Goal: Task Accomplishment & Management: Use online tool/utility

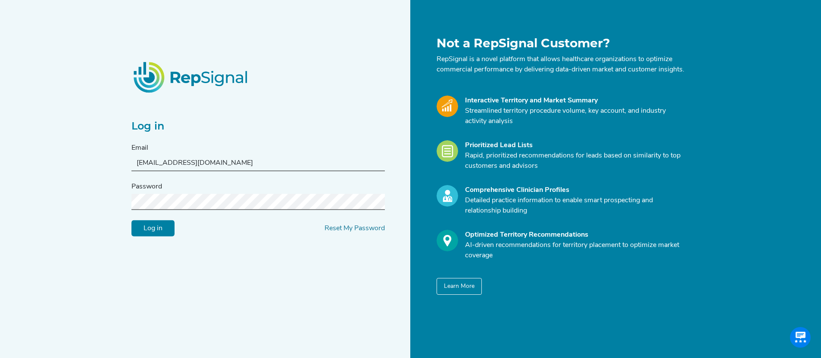
click at [228, 166] on input "[EMAIL_ADDRESS][DOMAIN_NAME]" at bounding box center [257, 163] width 253 height 16
drag, startPoint x: 218, startPoint y: 167, endPoint x: 98, endPoint y: 158, distance: 120.9
click at [98, 158] on div "Log in Email [EMAIL_ADDRESS][DOMAIN_NAME] Password Log in Reset My Password Not…" at bounding box center [410, 189] width 821 height 379
paste input "s2n-demo"
type input "[EMAIL_ADDRESS][DOMAIN_NAME]"
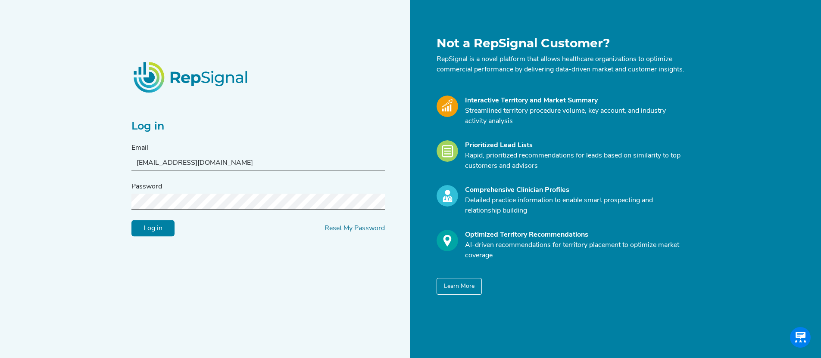
click at [85, 204] on div "Log in Email [EMAIL_ADDRESS][DOMAIN_NAME] Password Log in Reset My Password Not…" at bounding box center [410, 189] width 821 height 379
click at [160, 233] on input "Log in" at bounding box center [152, 229] width 43 height 16
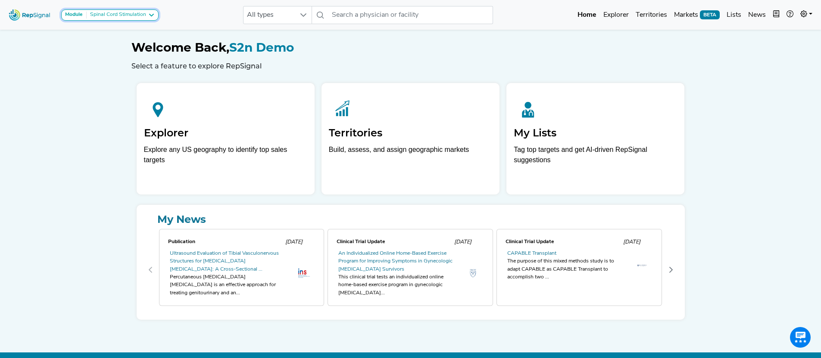
click at [104, 11] on button "Module Spinal Cord Stimulation" at bounding box center [109, 14] width 97 height 11
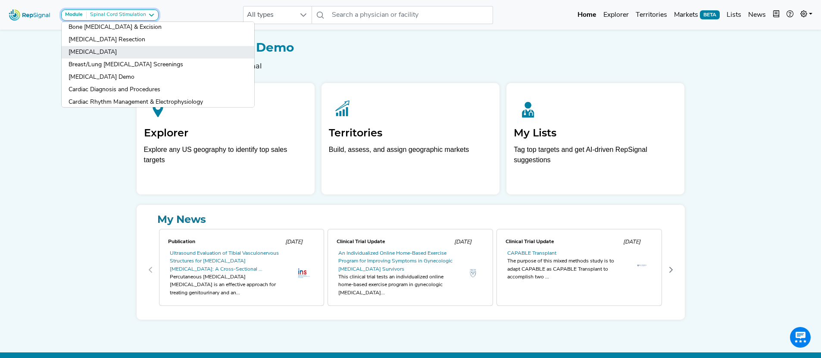
scroll to position [158, 0]
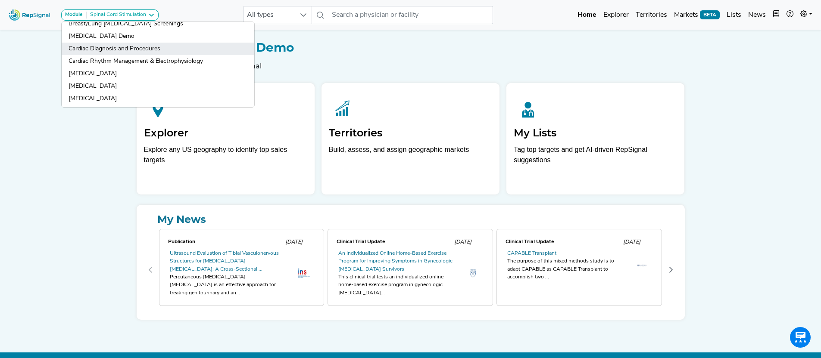
click at [104, 50] on link "Cardiac Diagnosis and Procedures" at bounding box center [158, 49] width 193 height 12
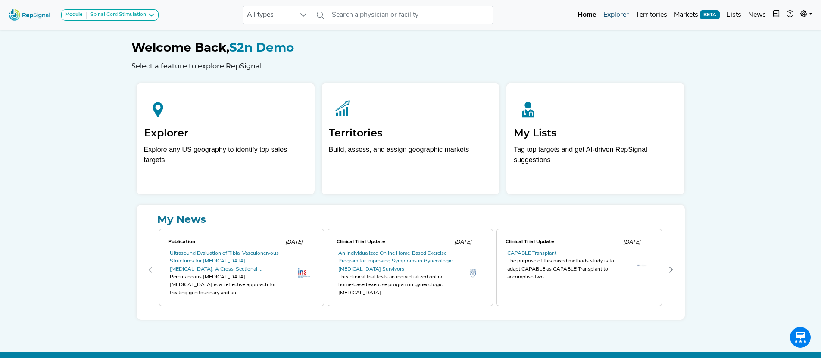
click at [612, 15] on link "Explorer" at bounding box center [616, 14] width 32 height 17
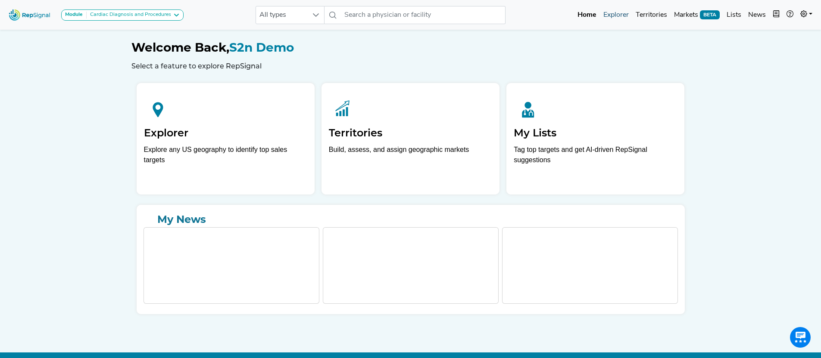
click at [608, 16] on link "Explorer" at bounding box center [616, 14] width 32 height 17
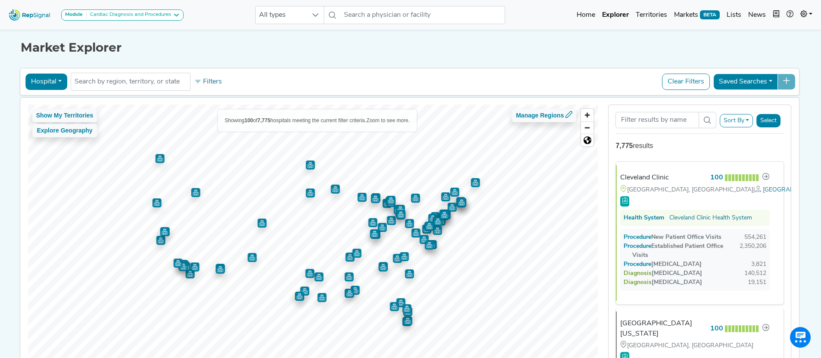
click at [38, 81] on button "Hospital" at bounding box center [46, 82] width 42 height 16
click at [55, 105] on link "Physician" at bounding box center [60, 102] width 68 height 14
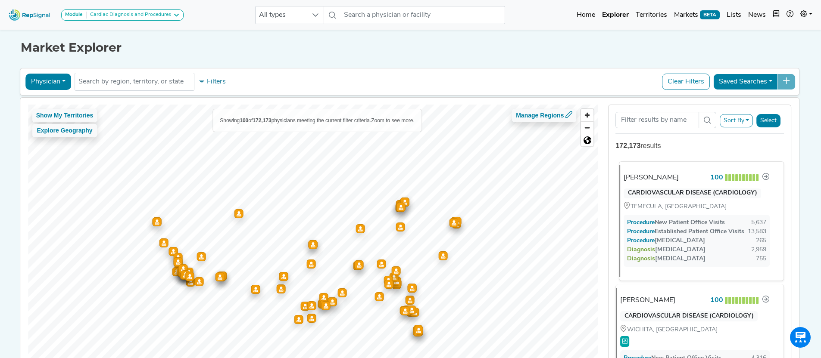
click at [639, 179] on div "Sinan Sarsam" at bounding box center [650, 178] width 55 height 10
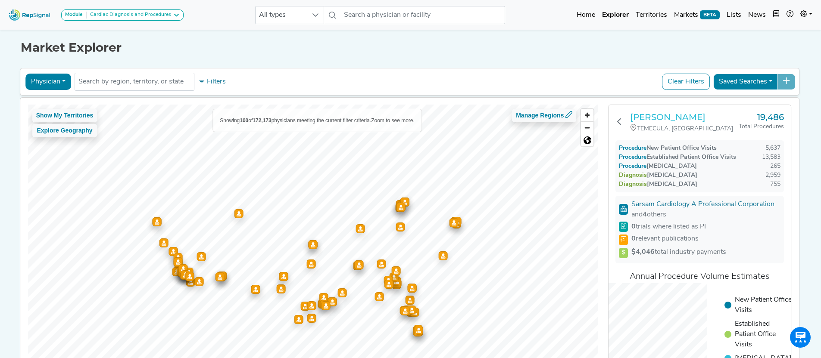
click at [673, 116] on h3 "Sinan Sarsam" at bounding box center [684, 117] width 109 height 10
click at [50, 77] on button "Physician" at bounding box center [48, 82] width 46 height 16
click at [53, 122] on link "Hospital" at bounding box center [60, 123] width 68 height 14
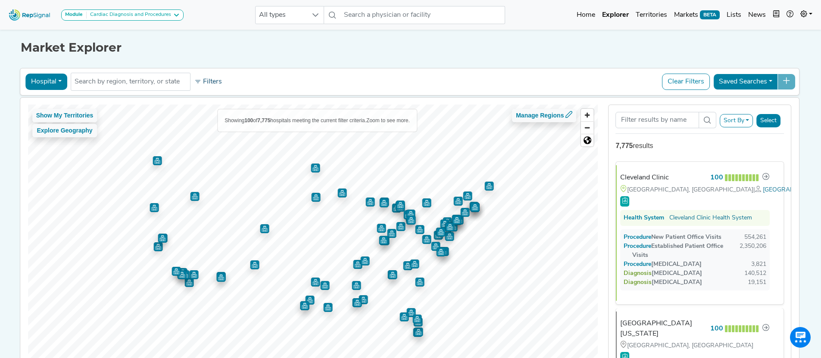
click at [218, 85] on button "Filters" at bounding box center [208, 82] width 32 height 15
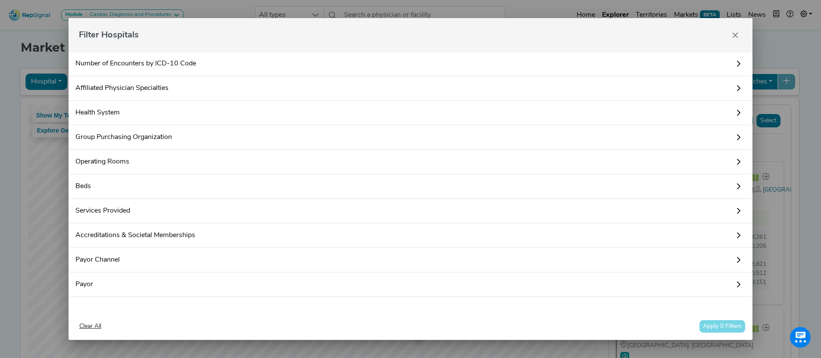
scroll to position [104, 0]
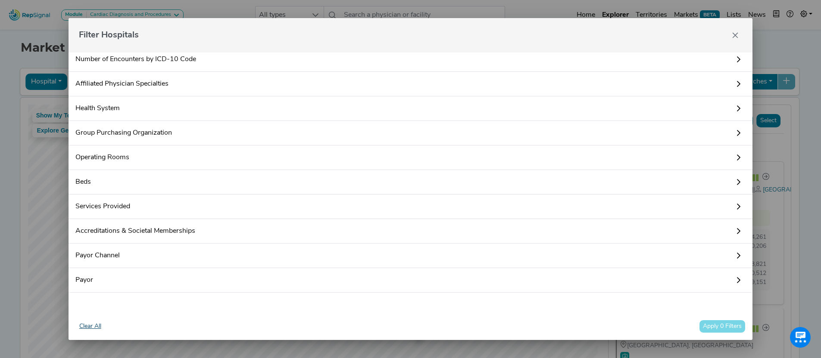
click at [95, 329] on button "Clear All" at bounding box center [90, 326] width 30 height 13
click at [732, 33] on icon "Close" at bounding box center [734, 35] width 7 height 7
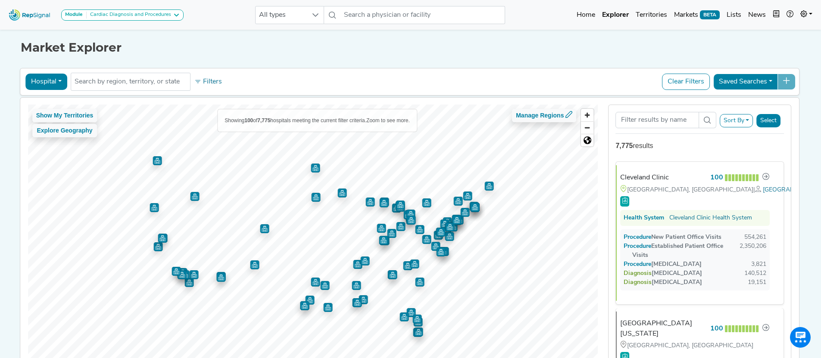
click at [53, 82] on button "Hospital" at bounding box center [46, 82] width 42 height 16
click at [49, 151] on link "Office" at bounding box center [60, 150] width 68 height 14
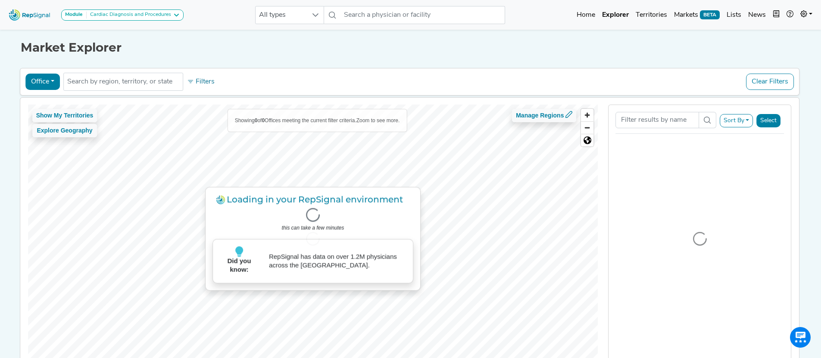
click at [39, 81] on button "Office" at bounding box center [42, 82] width 34 height 16
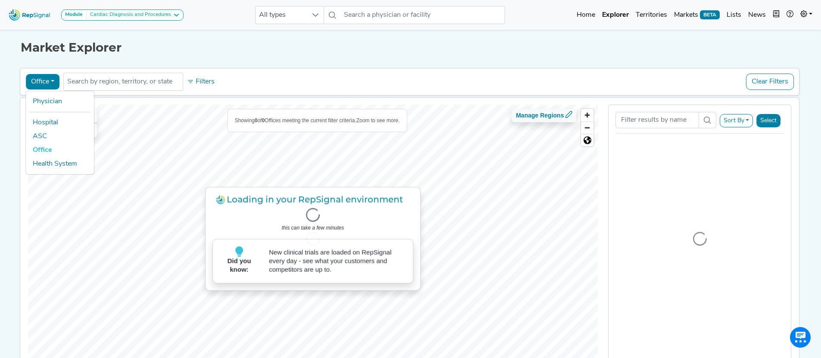
click at [44, 150] on link "Office" at bounding box center [60, 150] width 68 height 14
click at [221, 44] on h1 "Market Explorer" at bounding box center [411, 47] width 780 height 15
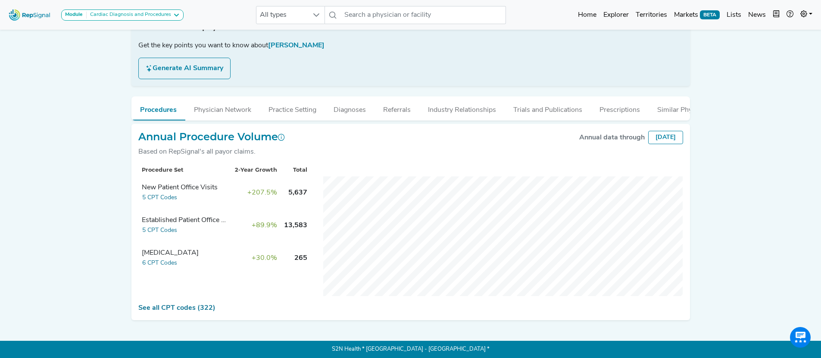
scroll to position [160, 0]
click at [360, 106] on button "Diagnoses" at bounding box center [350, 107] width 50 height 23
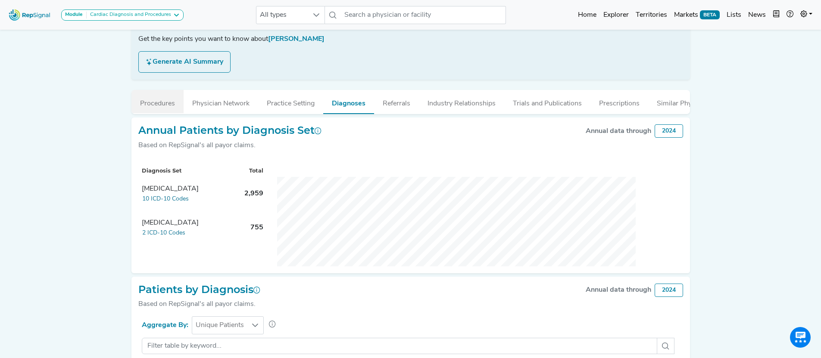
click at [160, 101] on button "Procedures" at bounding box center [157, 101] width 52 height 23
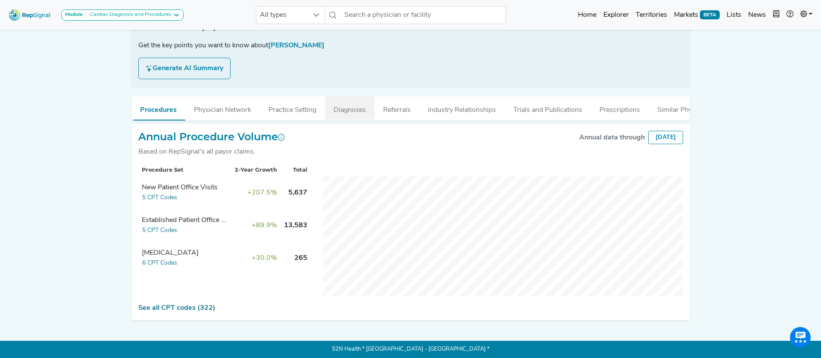
click at [351, 108] on button "Diagnoses" at bounding box center [350, 107] width 50 height 23
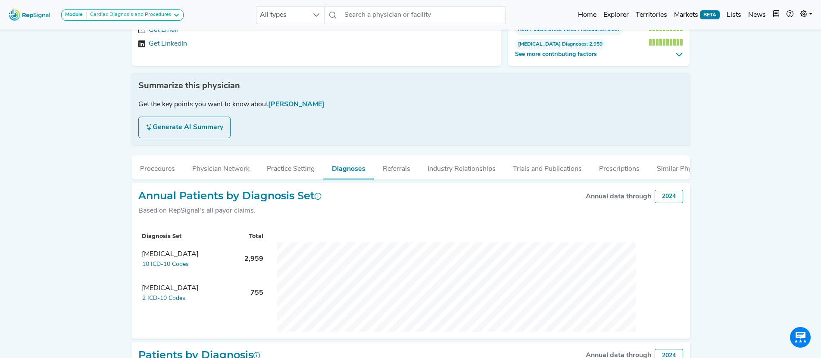
scroll to position [0, 0]
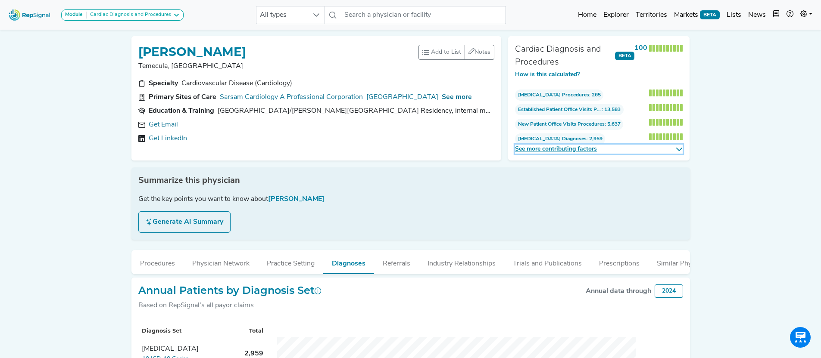
click at [559, 151] on span "See more contributing factors" at bounding box center [593, 149] width 157 height 9
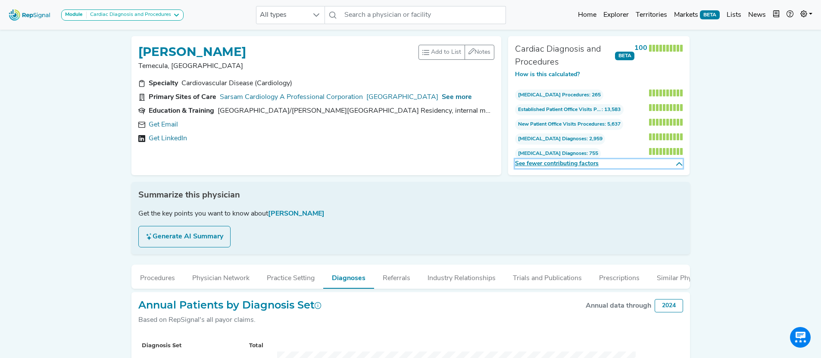
click at [560, 165] on span "See fewer contributing factors" at bounding box center [593, 163] width 157 height 9
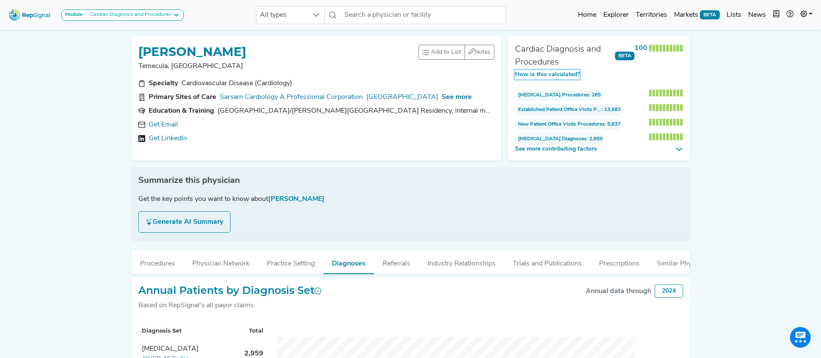
click at [557, 75] on button "How is this calculated?" at bounding box center [547, 74] width 65 height 9
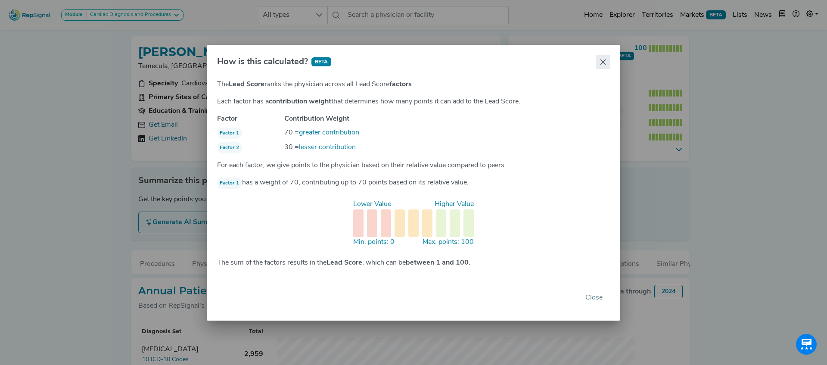
click at [602, 63] on icon "Close" at bounding box center [603, 62] width 7 height 7
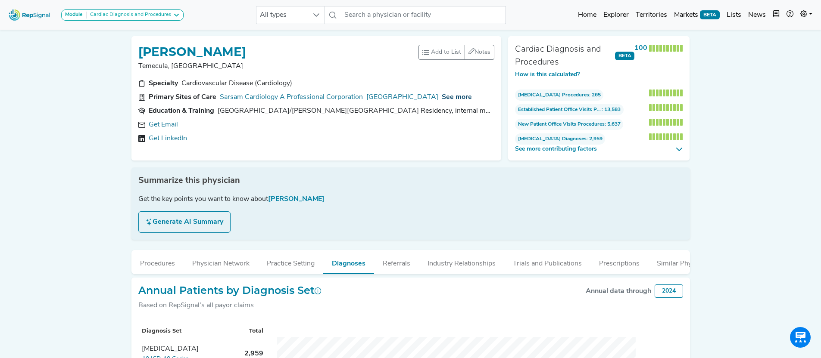
click at [457, 98] on span "See more" at bounding box center [456, 97] width 30 height 7
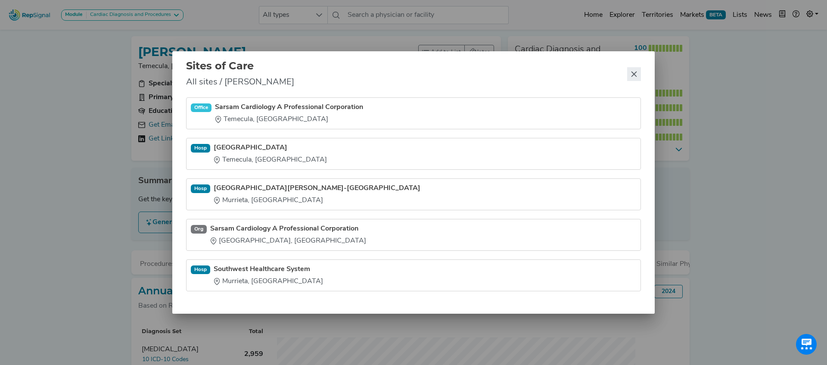
click at [636, 75] on icon "Close" at bounding box center [634, 74] width 7 height 7
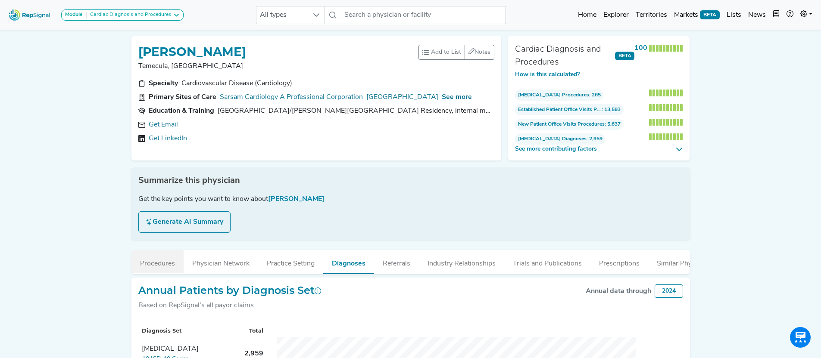
click at [169, 264] on button "Procedures" at bounding box center [157, 261] width 52 height 23
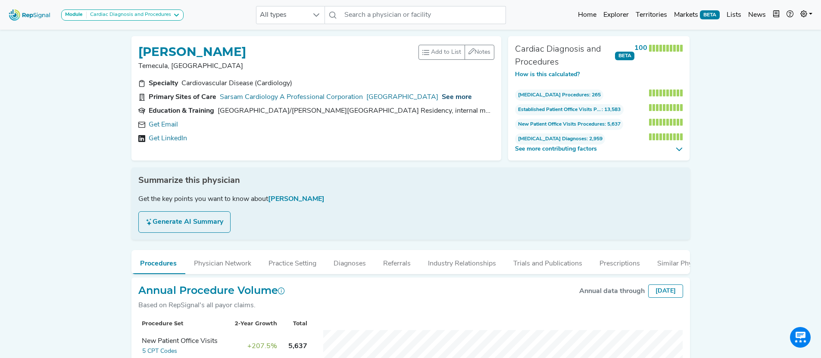
click at [459, 100] on span "See more" at bounding box center [456, 97] width 30 height 7
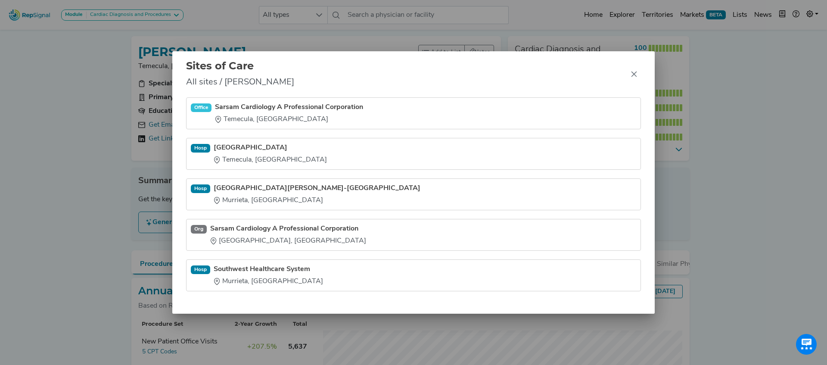
click at [261, 147] on link "Temecula Valley Hospital" at bounding box center [270, 148] width 113 height 10
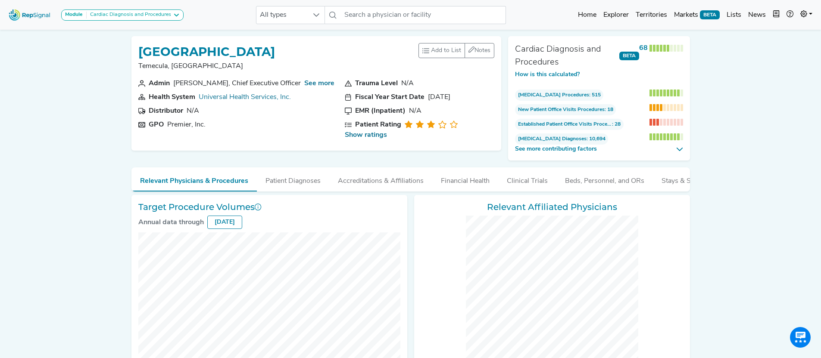
checkbox input "false"
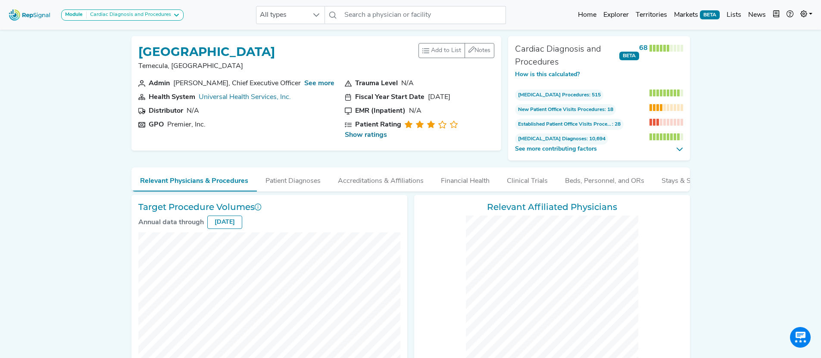
checkbox input "false"
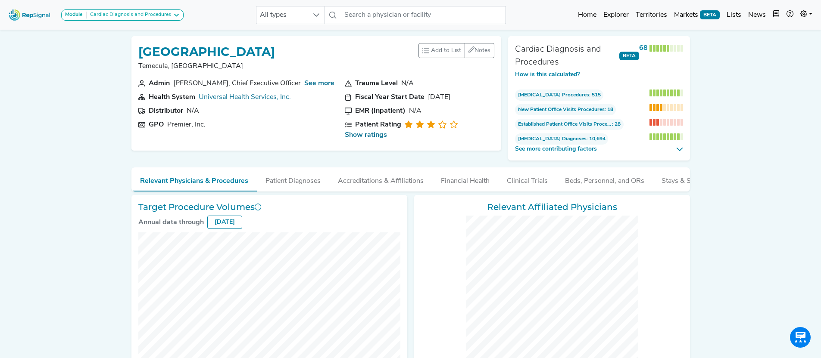
checkbox input "false"
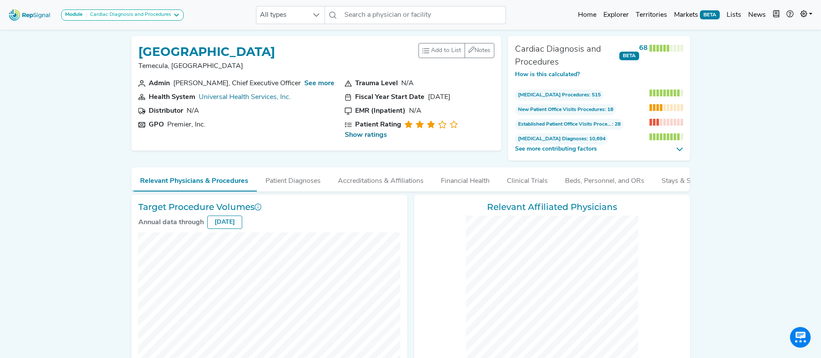
checkbox input "false"
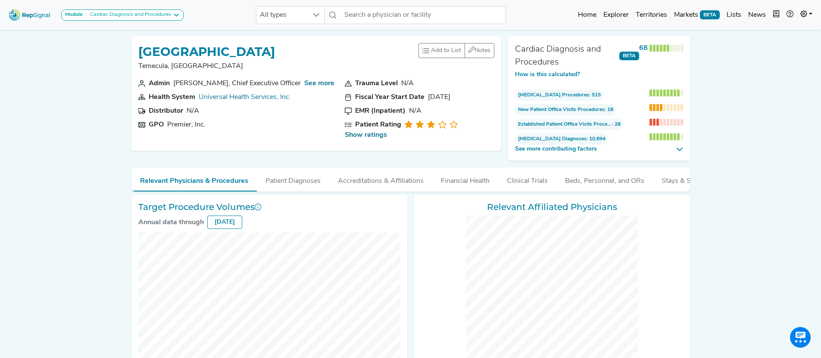
checkbox input "false"
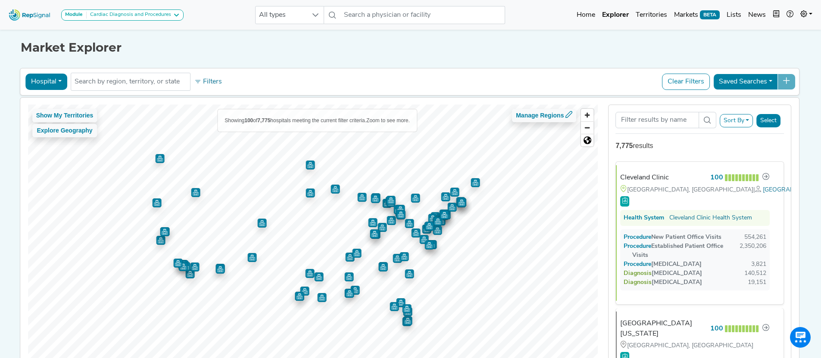
click at [50, 82] on button "Hospital" at bounding box center [46, 82] width 42 height 16
click at [46, 146] on link "Office" at bounding box center [60, 150] width 68 height 14
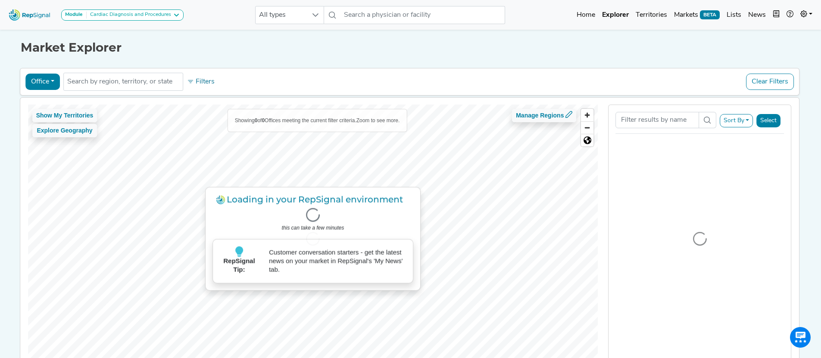
click at [47, 89] on button "Office" at bounding box center [42, 82] width 34 height 16
click at [47, 162] on link "Health System" at bounding box center [60, 164] width 68 height 14
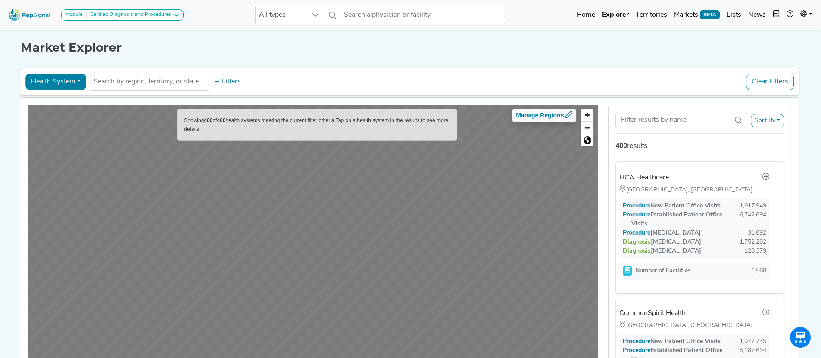
click at [46, 81] on button "Health System" at bounding box center [55, 82] width 61 height 16
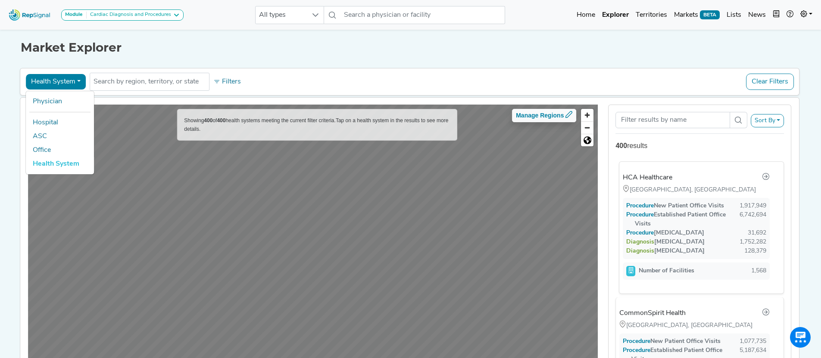
click at [693, 182] on div "HCA Healthcare" at bounding box center [695, 177] width 147 height 11
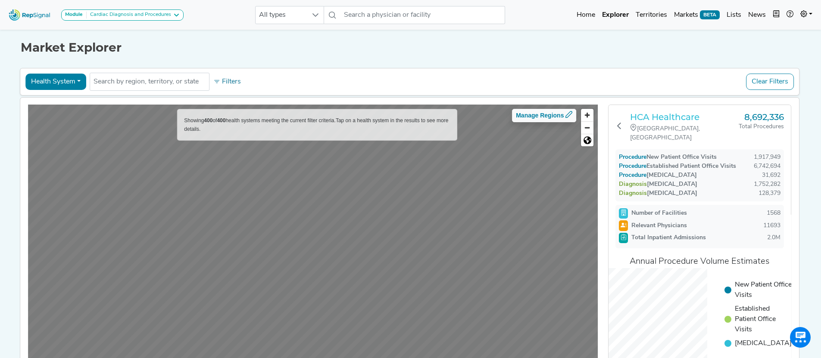
click at [676, 118] on h3 "HCA Healthcare" at bounding box center [684, 117] width 109 height 10
click at [66, 82] on button "Health System" at bounding box center [55, 82] width 61 height 16
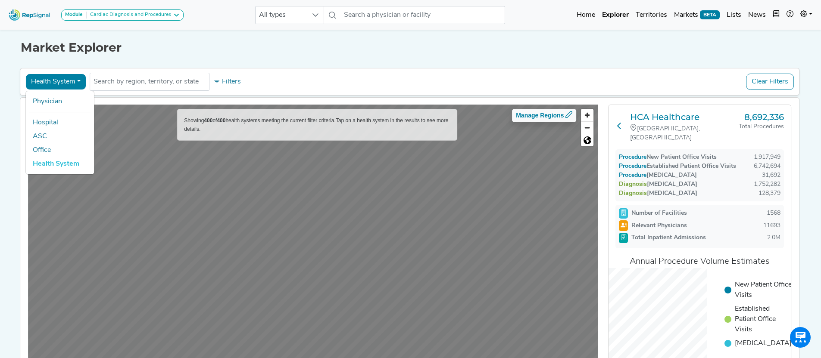
click at [622, 122] on icon at bounding box center [619, 125] width 7 height 7
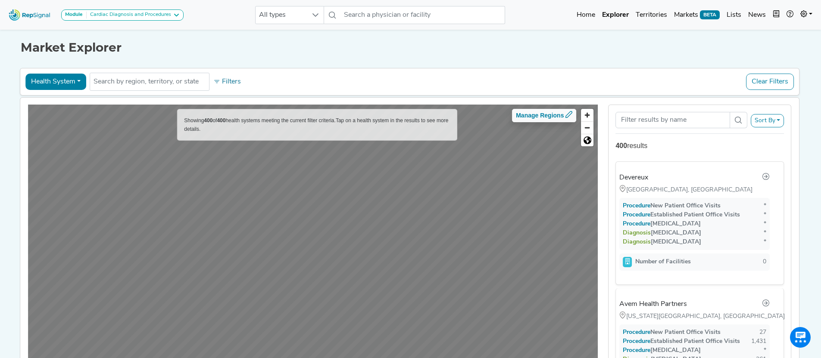
click at [65, 77] on button "Health System" at bounding box center [55, 82] width 61 height 16
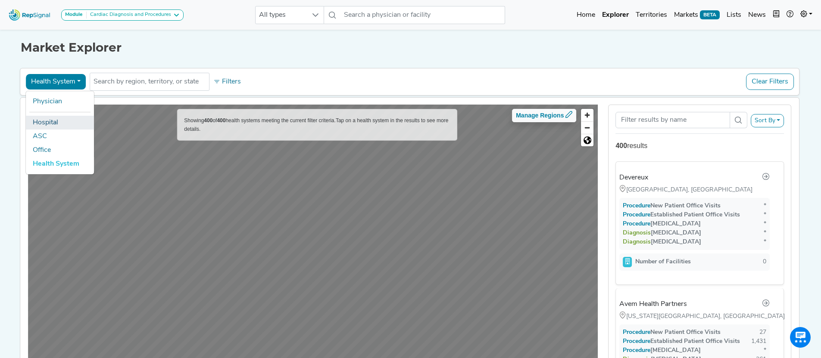
click at [48, 122] on link "Hospital" at bounding box center [60, 123] width 68 height 14
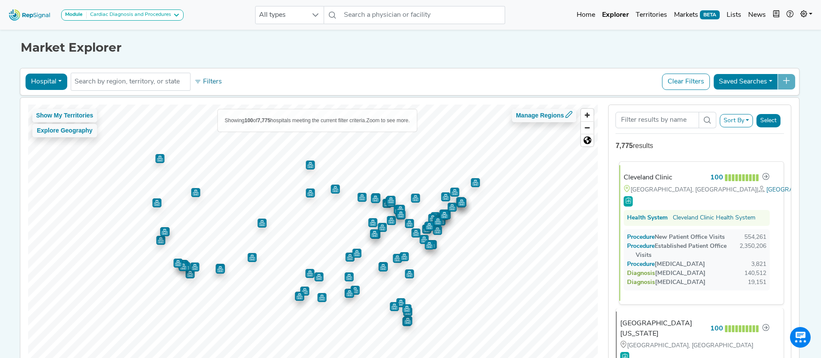
click at [650, 178] on div "Cleveland Clinic" at bounding box center [647, 178] width 49 height 10
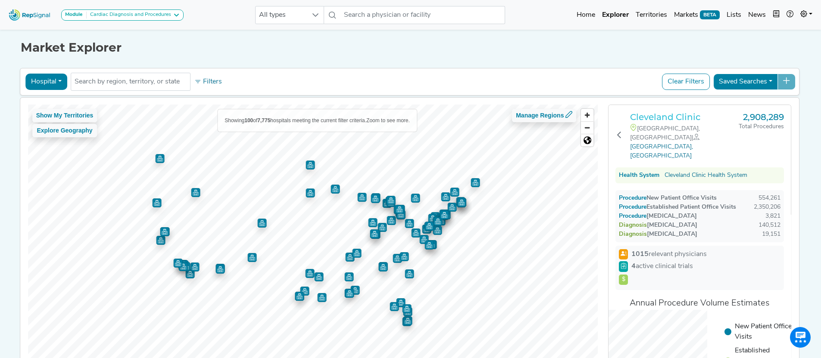
click at [659, 116] on h3 "Cleveland Clinic" at bounding box center [684, 117] width 109 height 10
click at [128, 13] on div "Cardiac Diagnosis and Procedures" at bounding box center [129, 15] width 84 height 7
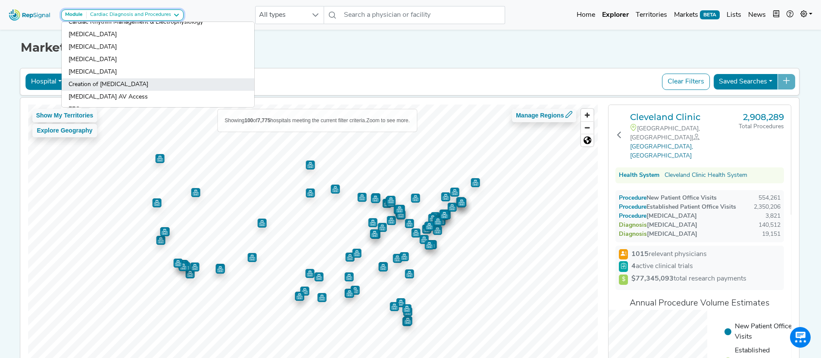
scroll to position [197, 0]
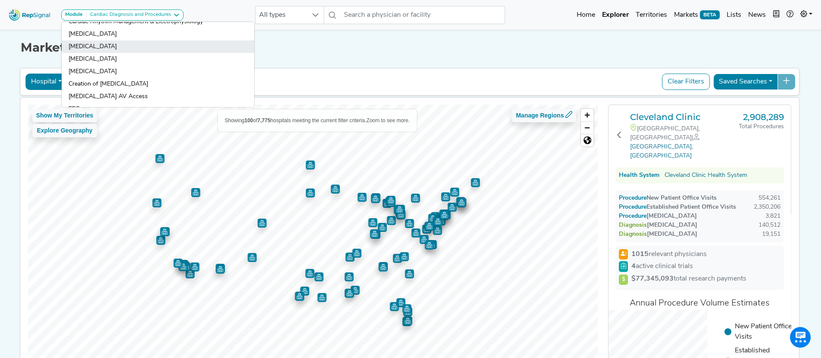
click at [103, 47] on link "[MEDICAL_DATA]" at bounding box center [158, 46] width 193 height 12
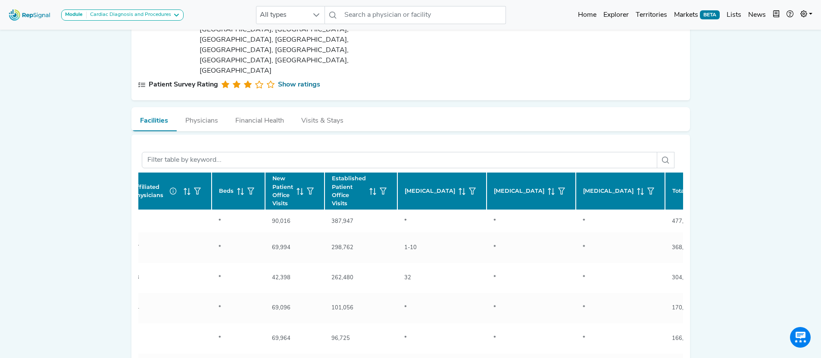
scroll to position [0, 355]
click at [545, 188] on icon at bounding box center [548, 191] width 7 height 7
click at [491, 187] on span "[MEDICAL_DATA]" at bounding box center [516, 191] width 50 height 8
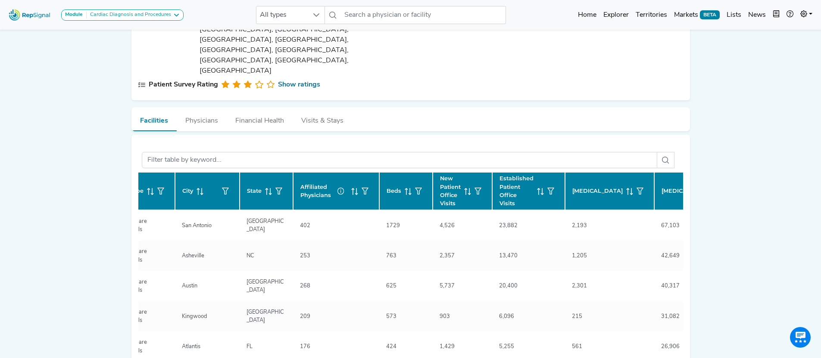
scroll to position [0, 0]
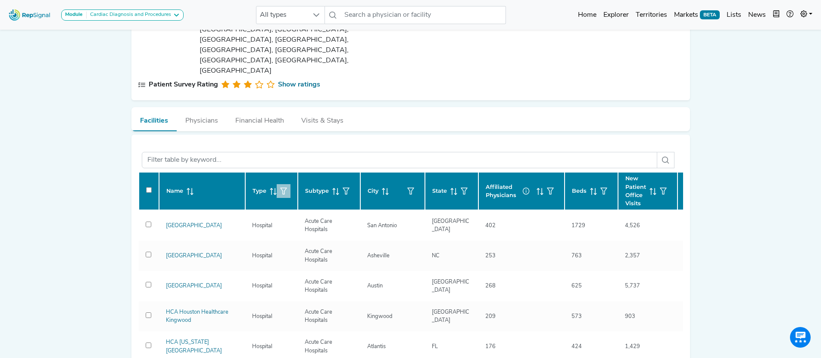
click at [280, 188] on icon "button" at bounding box center [283, 191] width 7 height 7
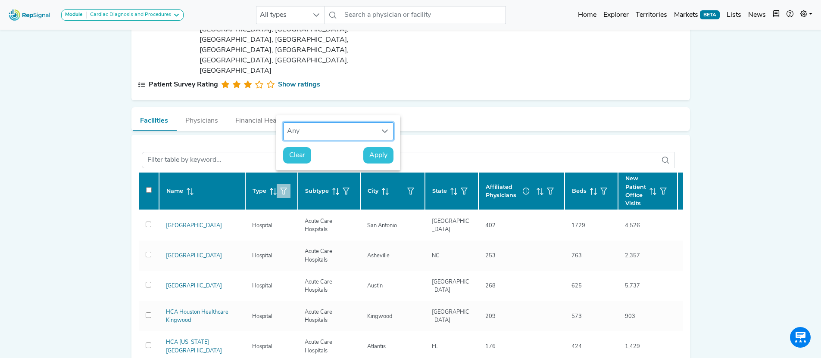
scroll to position [6, 40]
click at [336, 133] on div "Any" at bounding box center [329, 131] width 93 height 17
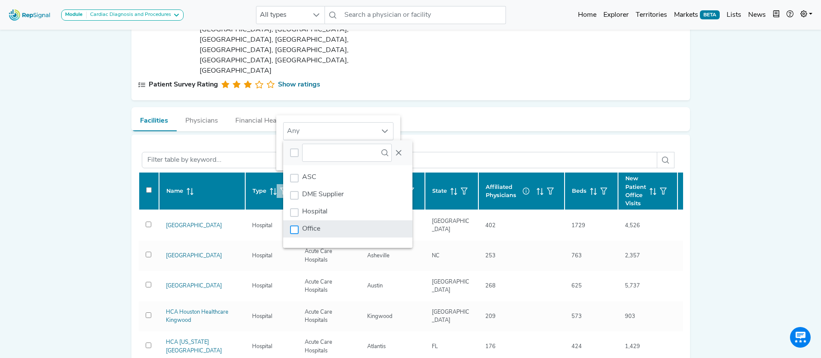
click at [296, 231] on div "Office" at bounding box center [294, 230] width 9 height 9
click at [292, 231] on div "Office" at bounding box center [294, 230] width 9 height 9
click at [398, 149] on icon "Close" at bounding box center [398, 152] width 7 height 7
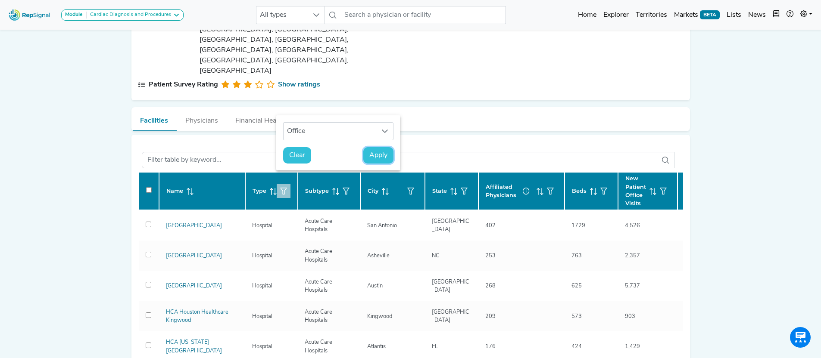
click at [374, 158] on span "Apply" at bounding box center [378, 155] width 18 height 10
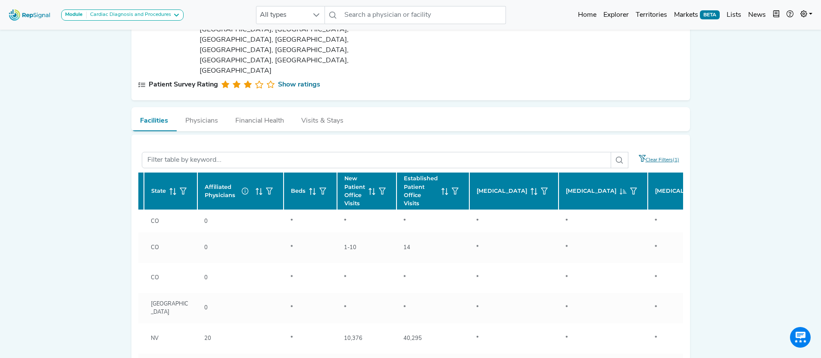
scroll to position [0, 291]
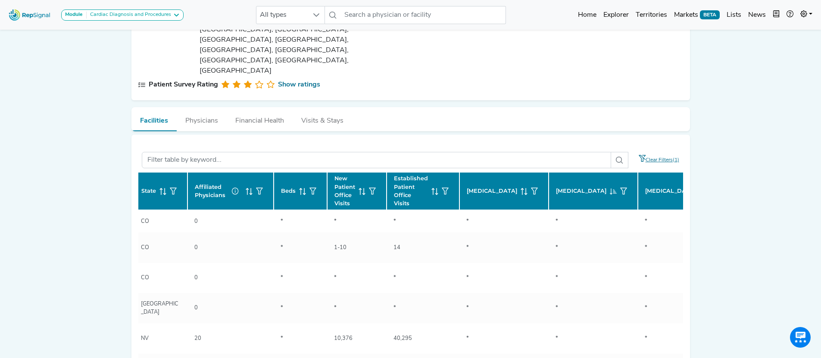
click at [479, 187] on span "Right Heart Catheterization" at bounding box center [491, 191] width 50 height 8
click at [557, 187] on span "[MEDICAL_DATA]" at bounding box center [581, 191] width 50 height 8
click at [556, 187] on span "[MEDICAL_DATA]" at bounding box center [581, 191] width 50 height 8
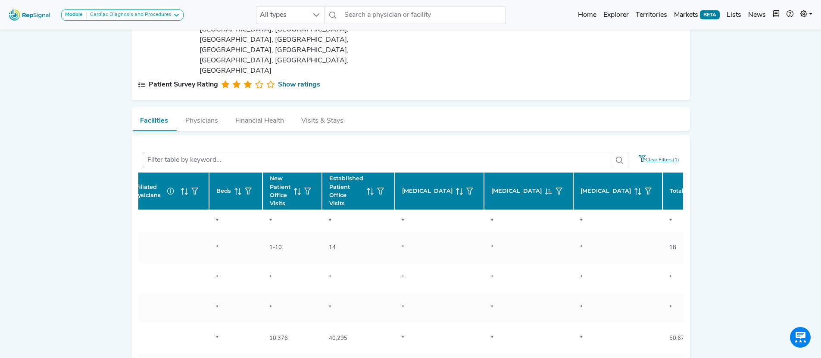
scroll to position [0, 265]
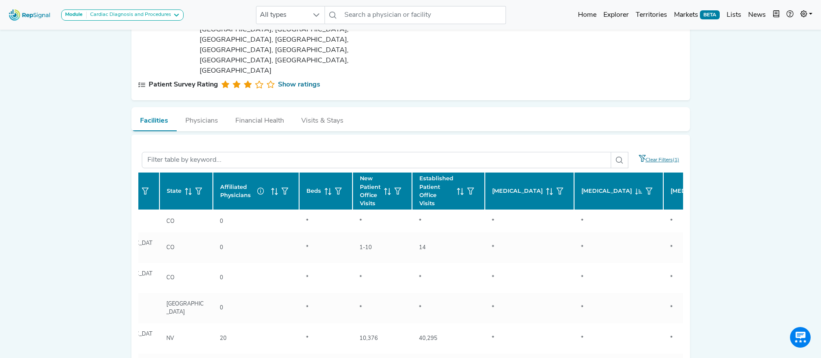
click at [546, 188] on icon at bounding box center [549, 191] width 7 height 7
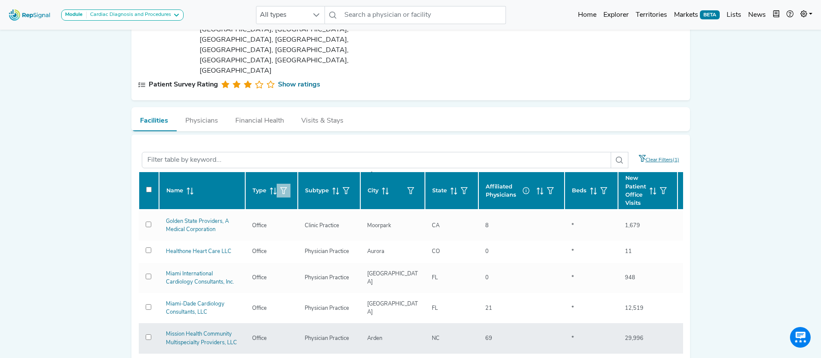
scroll to position [84, 0]
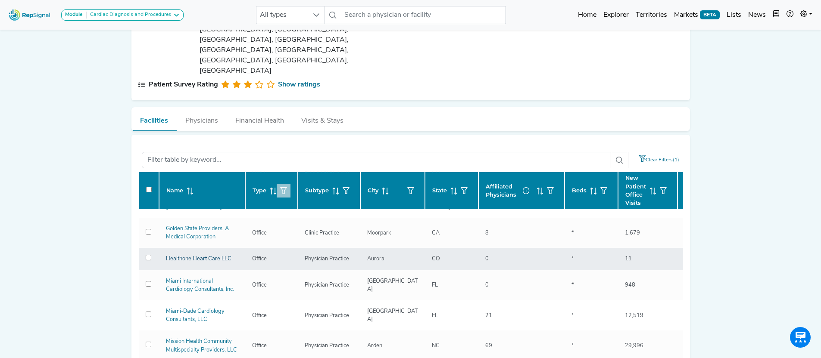
click at [205, 256] on link "Healthone Heart Care LLC" at bounding box center [198, 259] width 65 height 6
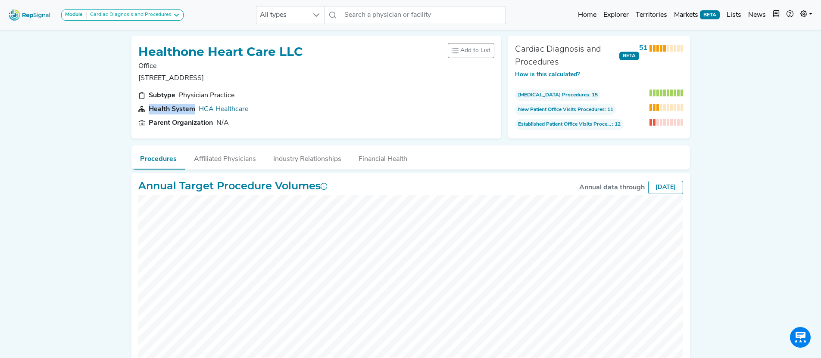
drag, startPoint x: 150, startPoint y: 111, endPoint x: 193, endPoint y: 112, distance: 43.5
click at [193, 112] on div "Health System" at bounding box center [172, 109] width 47 height 10
click at [238, 160] on button "Affiliated Physicians" at bounding box center [224, 157] width 79 height 23
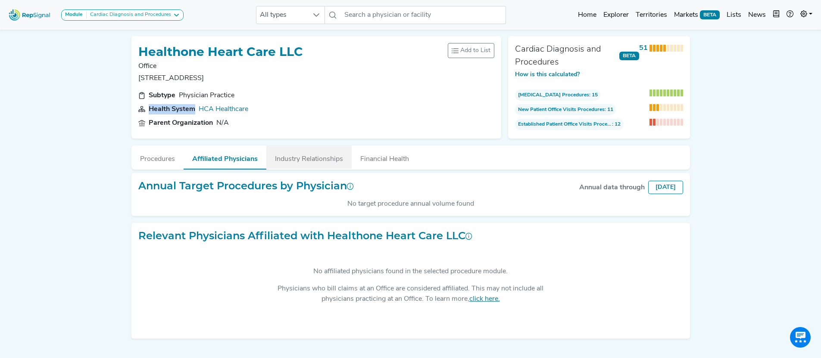
click at [308, 162] on button "Industry Relationships" at bounding box center [308, 157] width 85 height 23
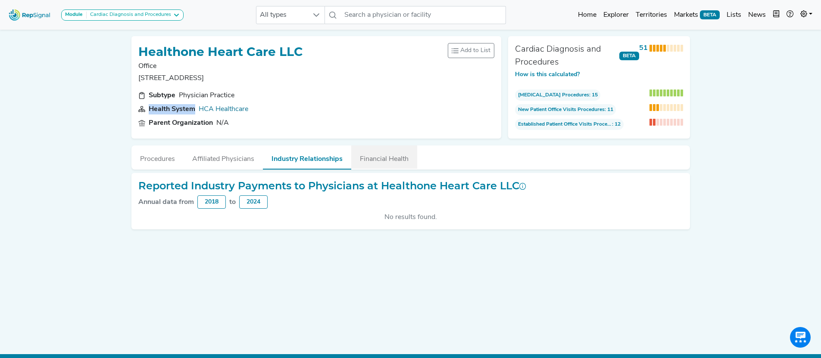
click at [382, 163] on button "Financial Health" at bounding box center [384, 157] width 66 height 23
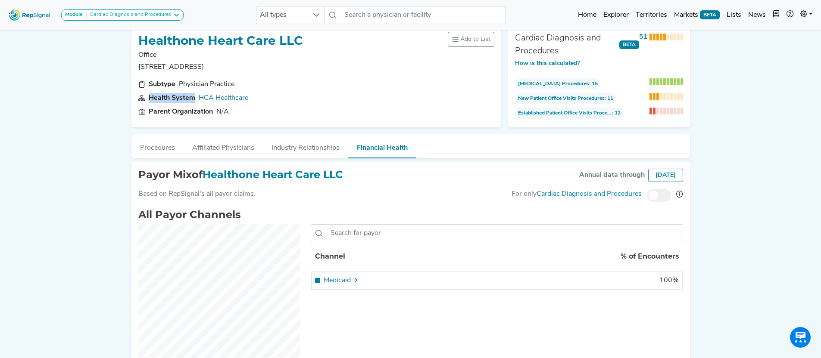
scroll to position [18, 0]
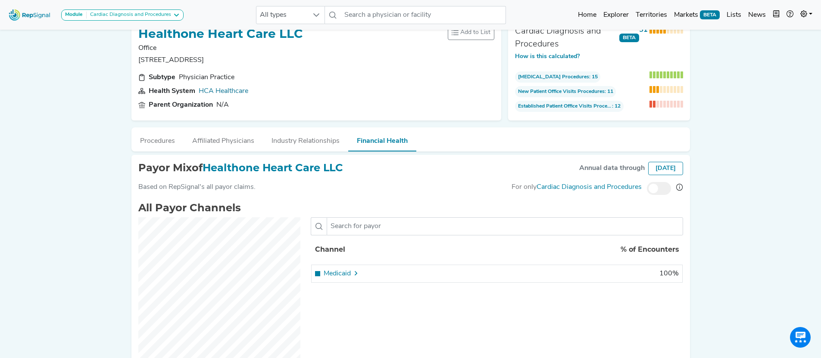
click at [355, 274] on icon at bounding box center [355, 273] width 7 height 7
click at [357, 273] on icon at bounding box center [355, 273] width 7 height 7
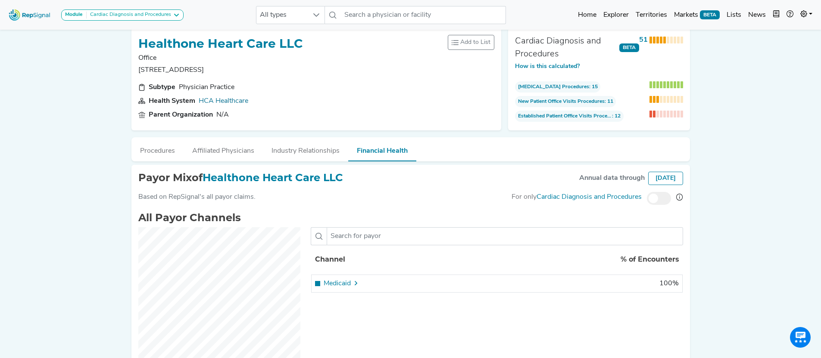
scroll to position [0, 0]
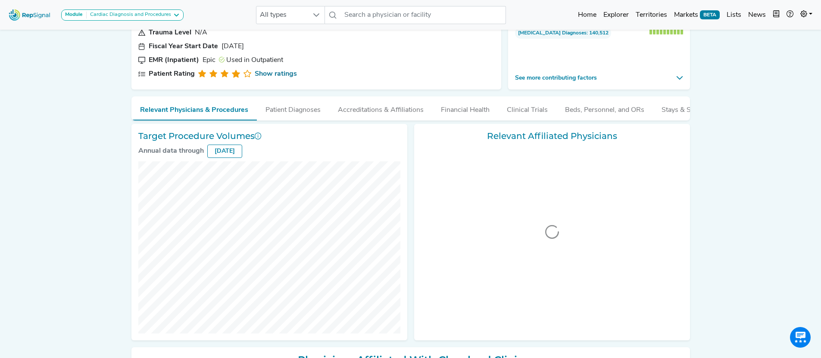
scroll to position [111, 0]
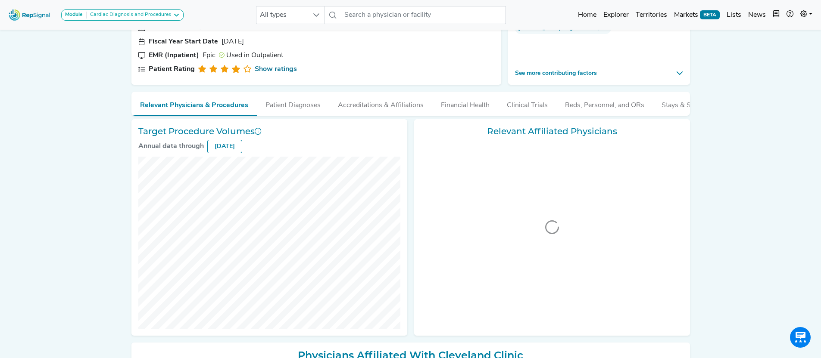
click at [483, 106] on button "Financial Health" at bounding box center [465, 103] width 66 height 23
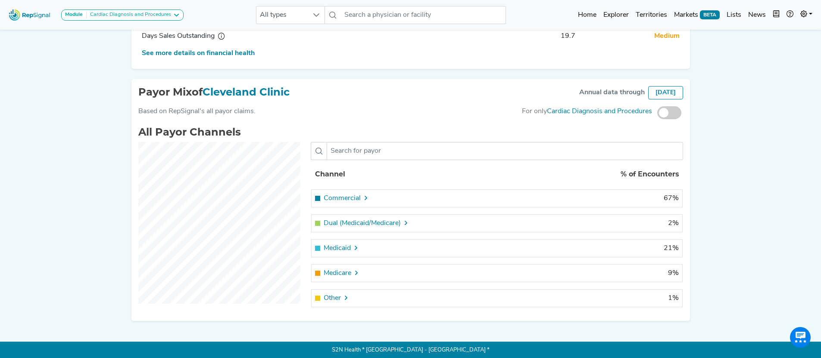
scroll to position [351, 0]
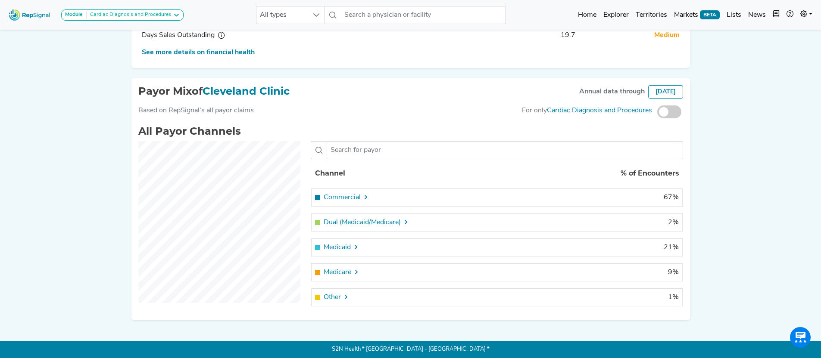
click at [362, 197] on icon at bounding box center [365, 197] width 7 height 7
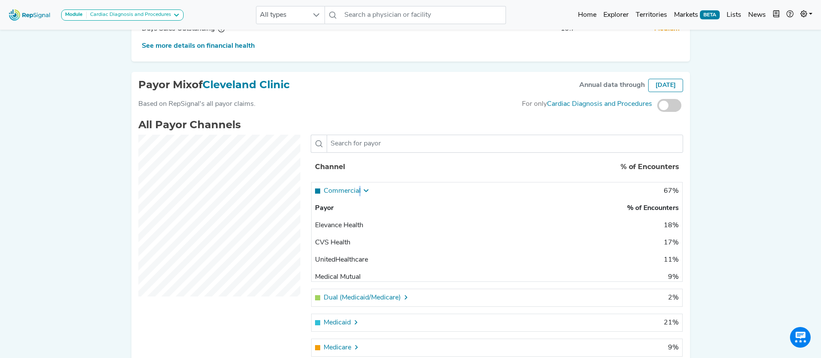
click at [359, 196] on span "Commercial" at bounding box center [341, 191] width 37 height 10
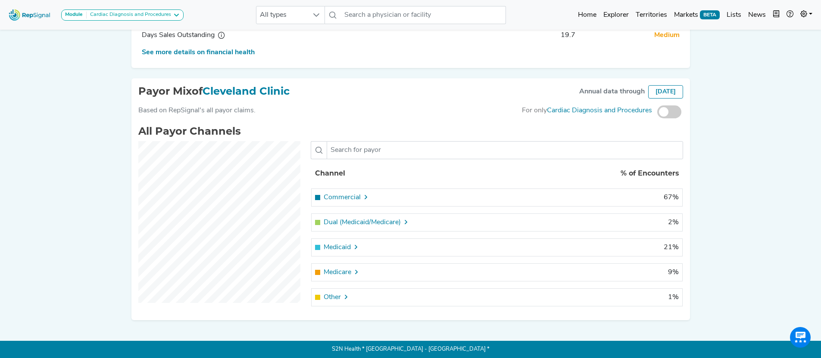
click at [356, 272] on icon at bounding box center [356, 272] width 7 height 7
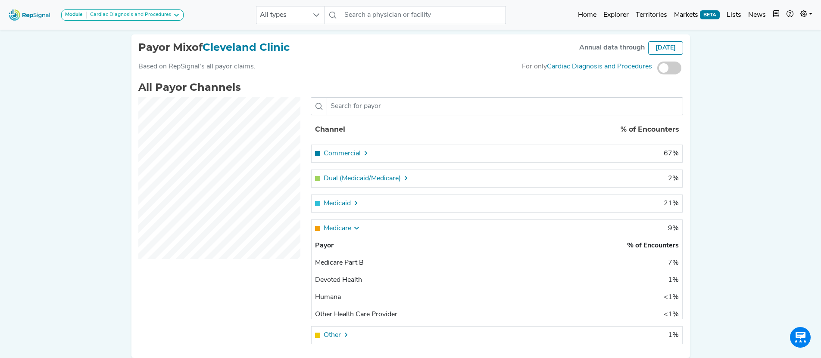
scroll to position [433, 0]
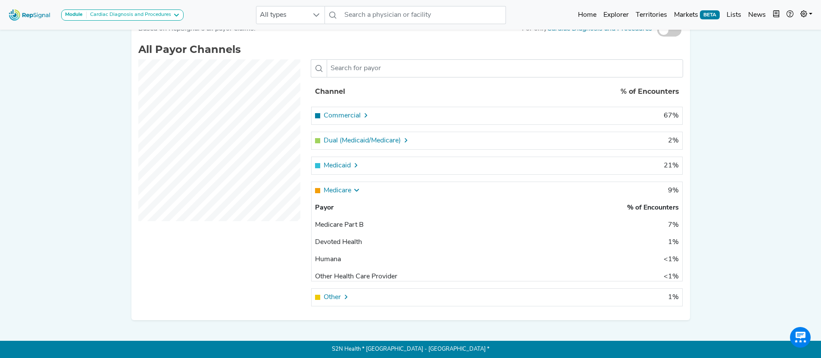
click at [359, 191] on icon at bounding box center [356, 190] width 7 height 7
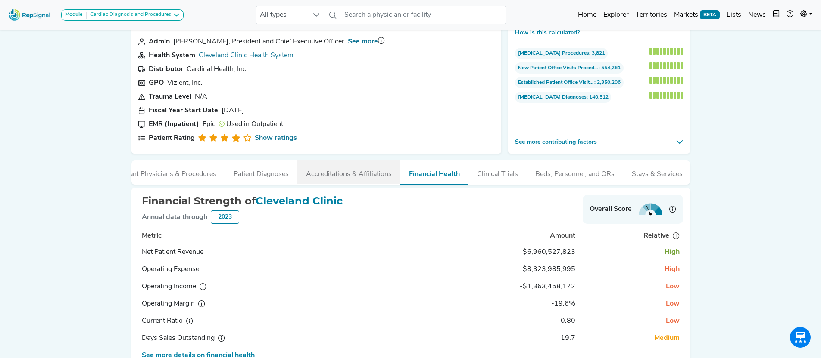
scroll to position [32, 0]
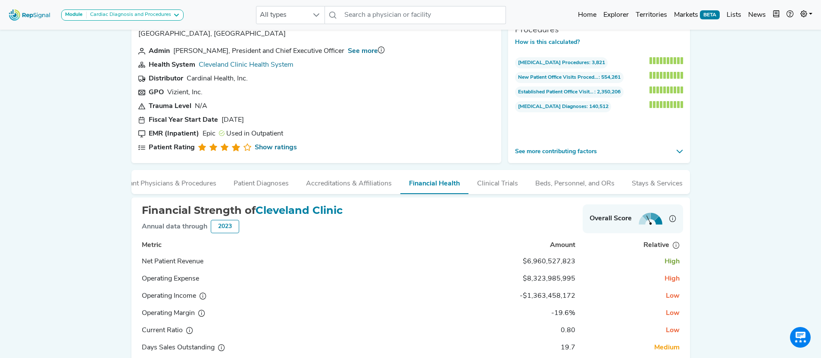
drag, startPoint x: 259, startPoint y: 200, endPoint x: 187, endPoint y: 202, distance: 71.5
click at [187, 202] on div "Cleveland Clinic Cleveland, OH Add to List Recent Lists: Starred Hospitals Crea…" at bounding box center [410, 315] width 569 height 636
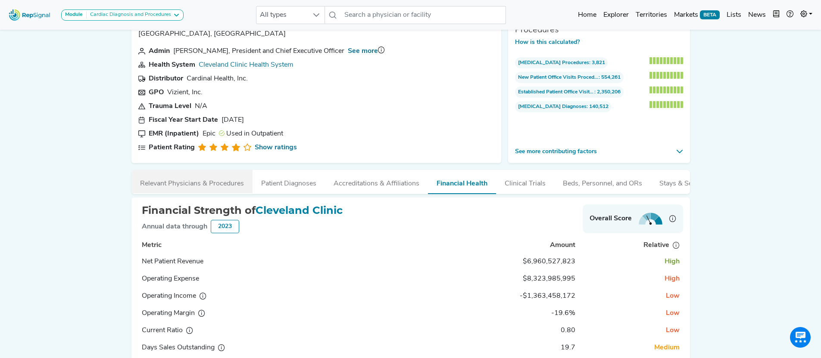
click at [183, 182] on button "Relevant Physicians & Procedures" at bounding box center [191, 181] width 121 height 23
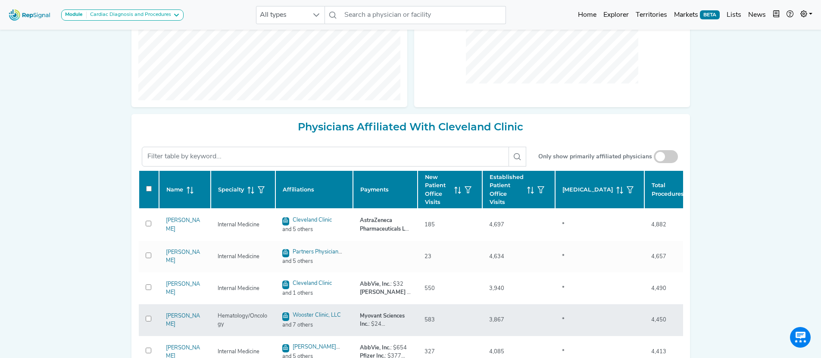
scroll to position [420, 0]
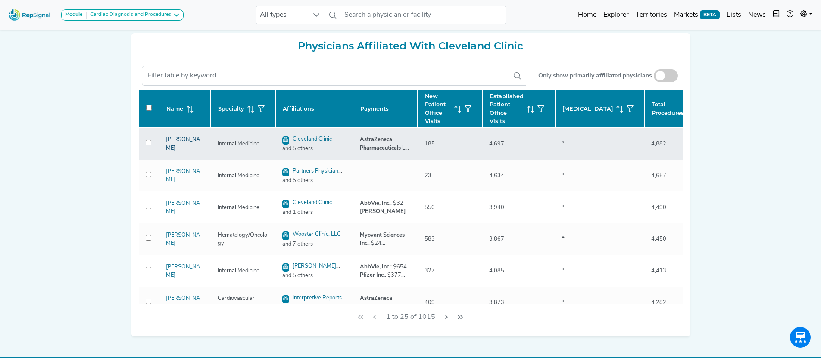
click at [173, 151] on link "Vladlen Kim" at bounding box center [183, 144] width 34 height 14
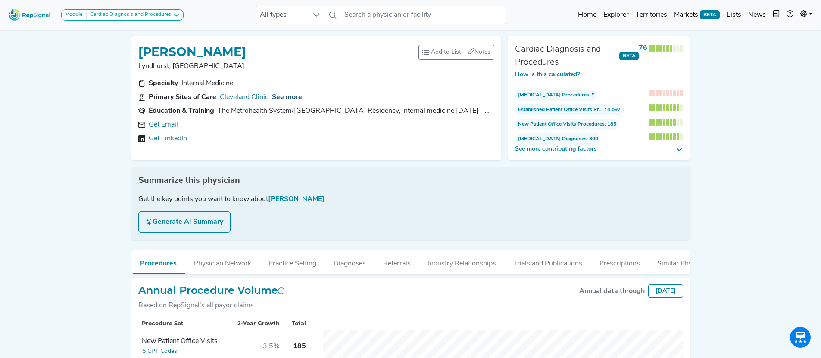
click at [291, 99] on span "See more" at bounding box center [287, 97] width 30 height 7
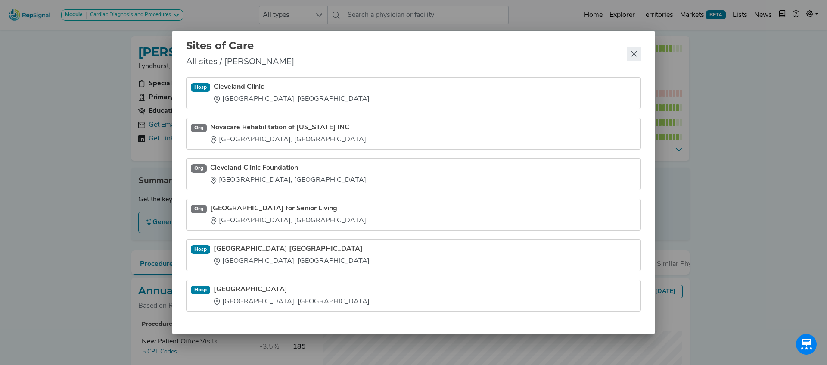
click at [636, 50] on button "Close" at bounding box center [634, 54] width 14 height 14
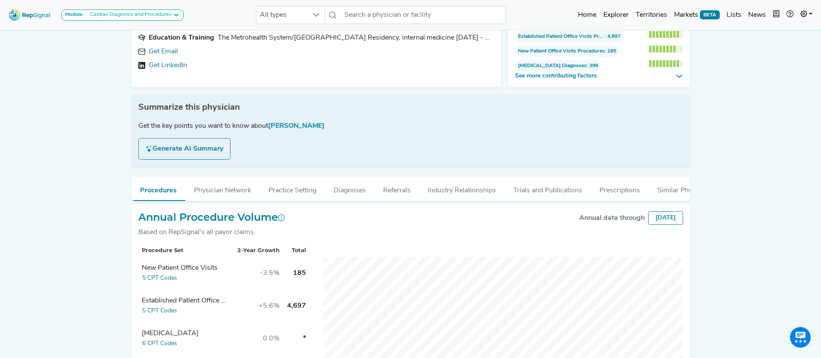
scroll to position [81, 0]
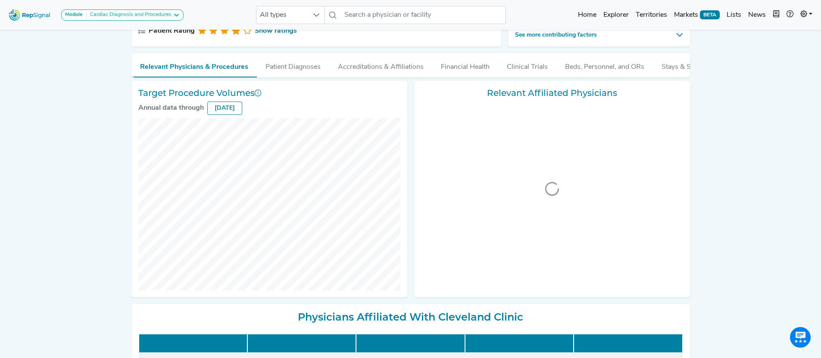
scroll to position [149, 0]
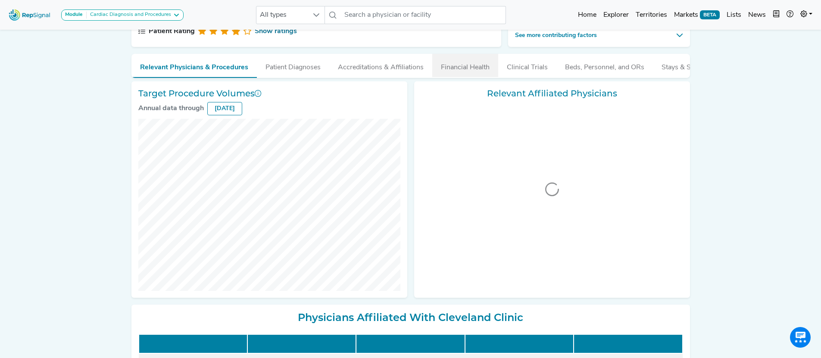
click at [469, 68] on button "Financial Health" at bounding box center [465, 65] width 66 height 23
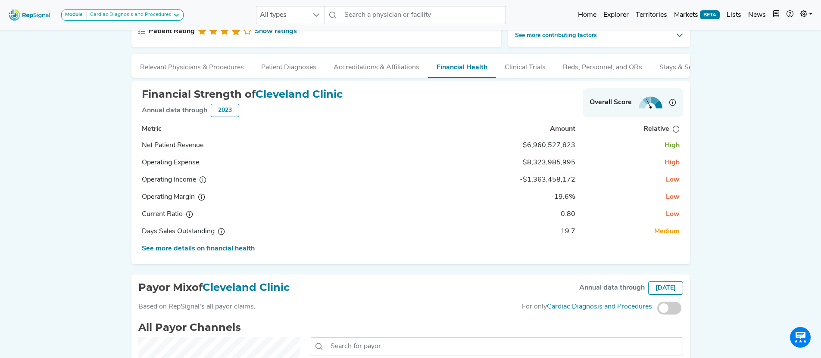
scroll to position [332, 0]
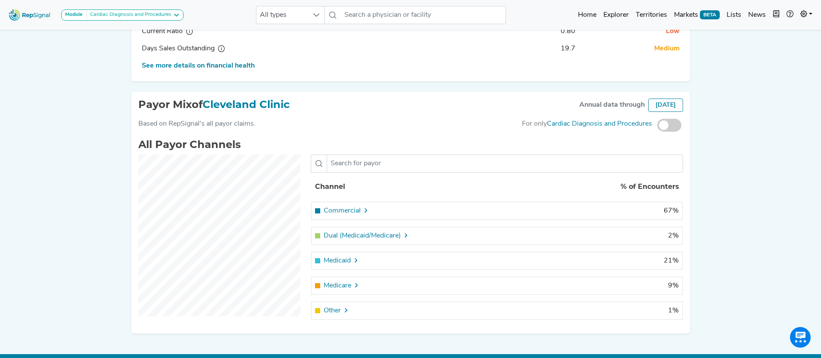
click at [665, 131] on span at bounding box center [669, 125] width 24 height 13
click at [657, 126] on input "checkbox" at bounding box center [657, 126] width 0 height 0
click at [665, 131] on span at bounding box center [669, 125] width 24 height 13
click at [657, 126] on input "checkbox" at bounding box center [657, 126] width 0 height 0
click at [668, 132] on span at bounding box center [669, 125] width 24 height 13
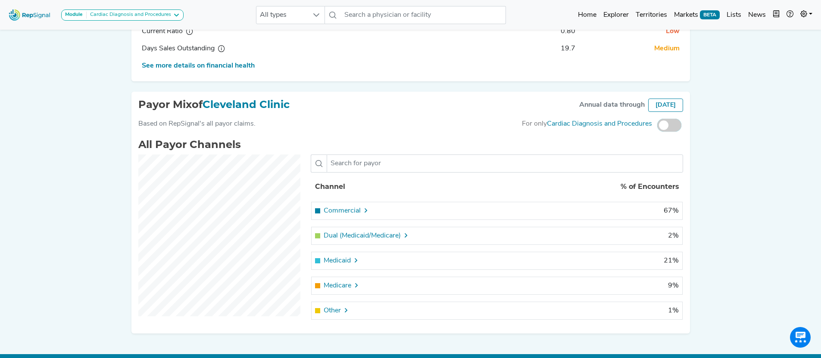
click at [657, 126] on input "checkbox" at bounding box center [657, 126] width 0 height 0
click at [362, 214] on icon at bounding box center [365, 210] width 7 height 7
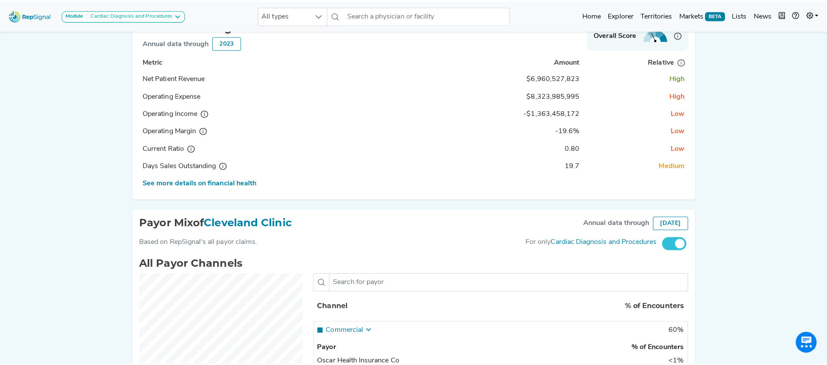
scroll to position [0, 0]
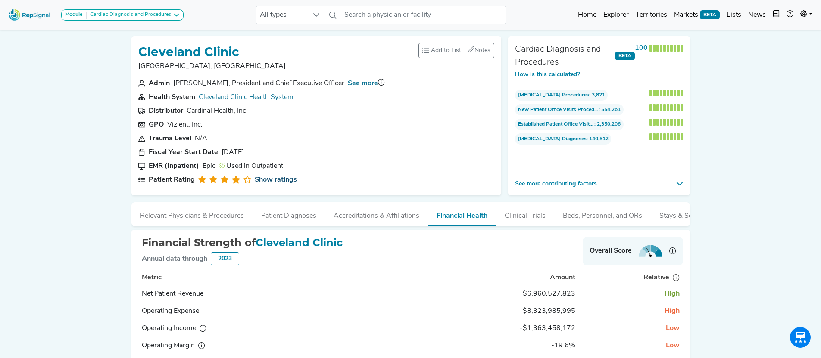
click at [278, 181] on link "Show ratings" at bounding box center [276, 180] width 42 height 10
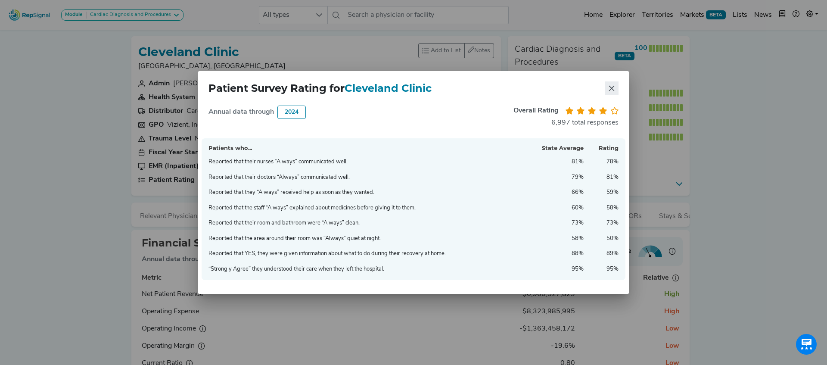
click at [613, 89] on icon "Close" at bounding box center [612, 89] width 6 height 6
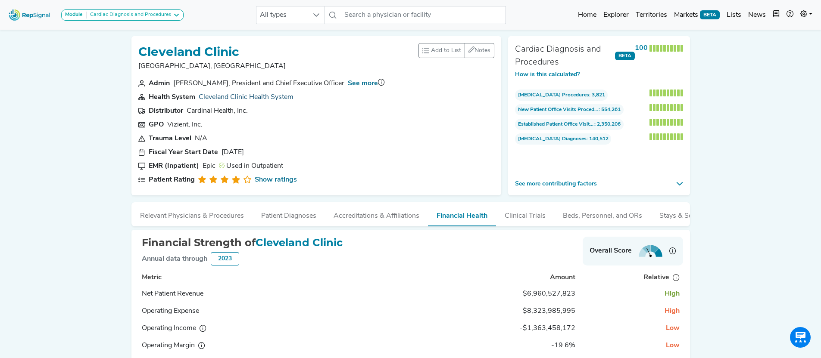
click at [258, 98] on link "Cleveland Clinic Health System" at bounding box center [246, 97] width 95 height 7
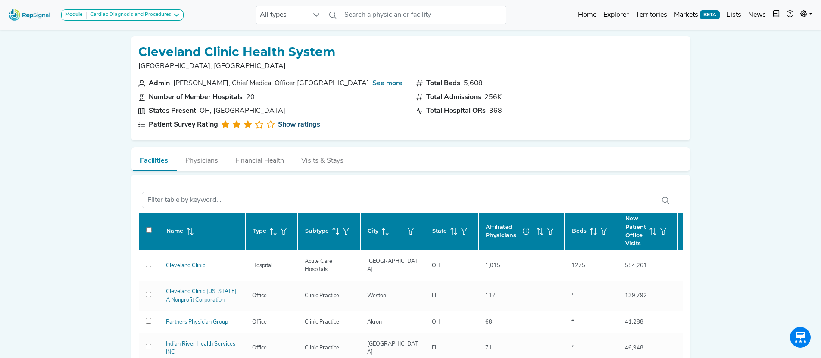
click at [298, 127] on link "Show ratings" at bounding box center [299, 125] width 42 height 10
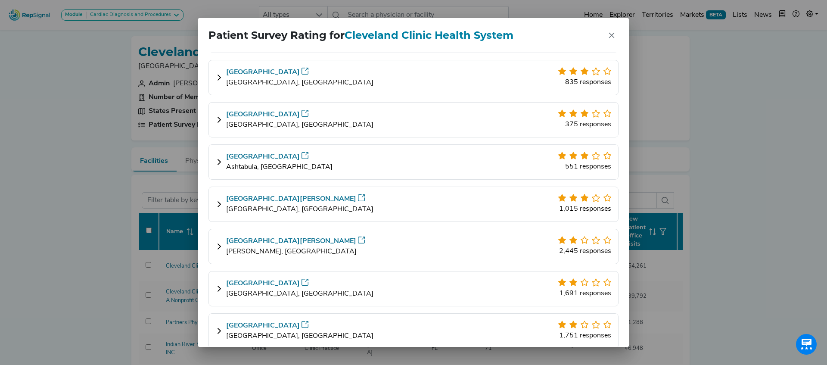
scroll to position [395, 0]
click at [220, 245] on icon at bounding box center [219, 245] width 7 height 7
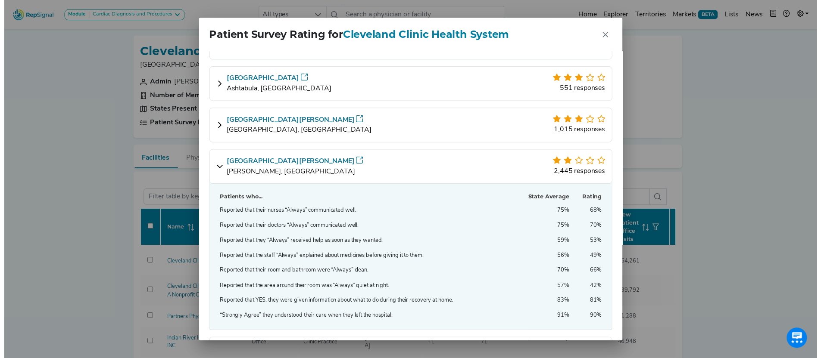
scroll to position [499, 0]
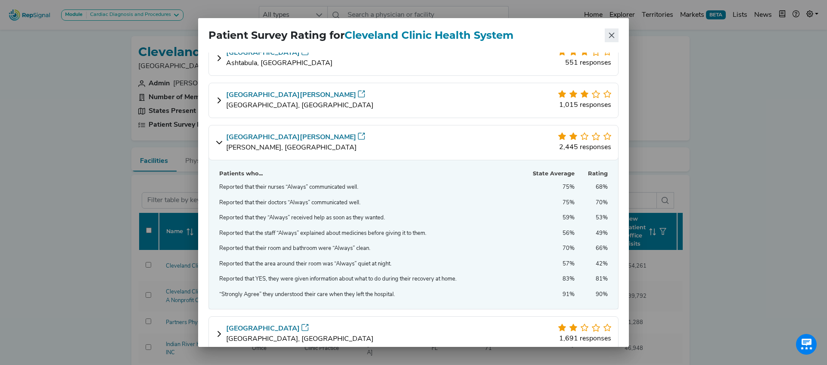
click at [609, 37] on icon "Close" at bounding box center [611, 35] width 7 height 7
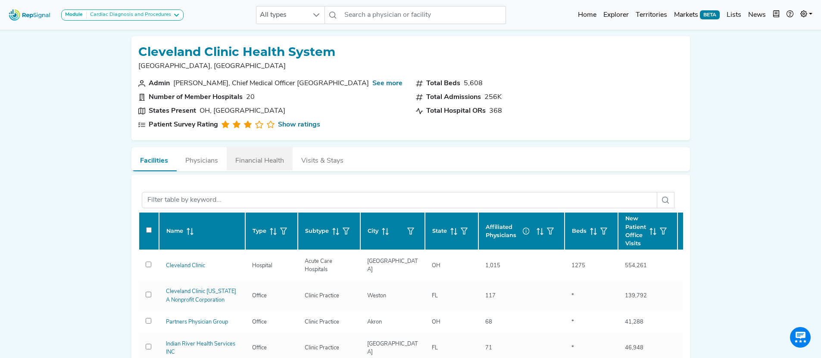
click at [263, 160] on button "Financial Health" at bounding box center [260, 158] width 66 height 23
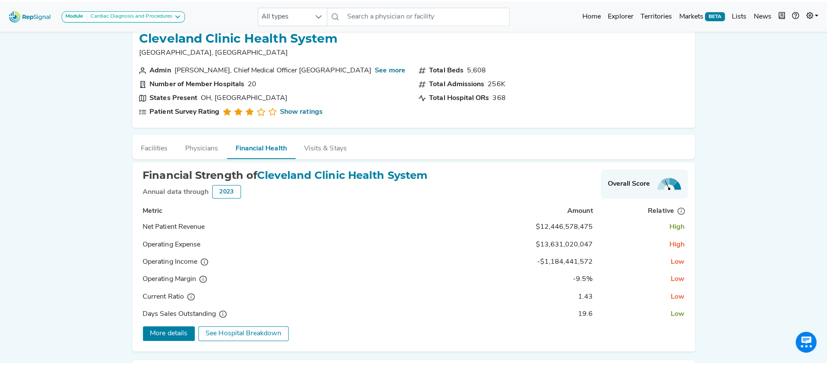
scroll to position [34, 0]
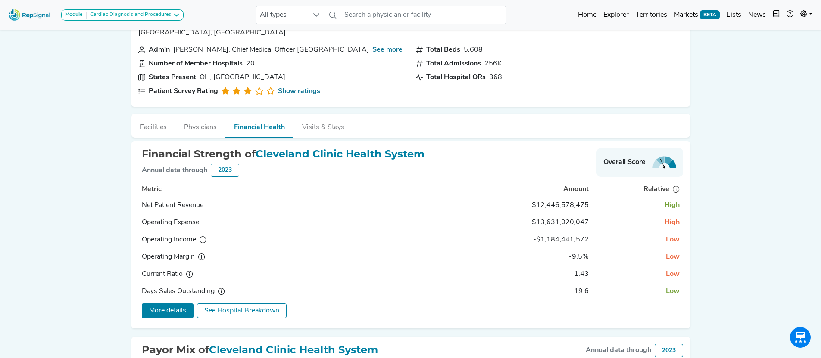
click at [236, 311] on span "See Hospital Breakdown" at bounding box center [241, 311] width 75 height 7
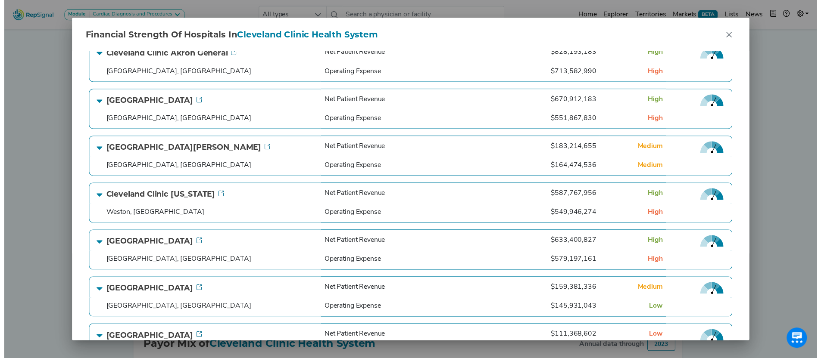
scroll to position [166, 0]
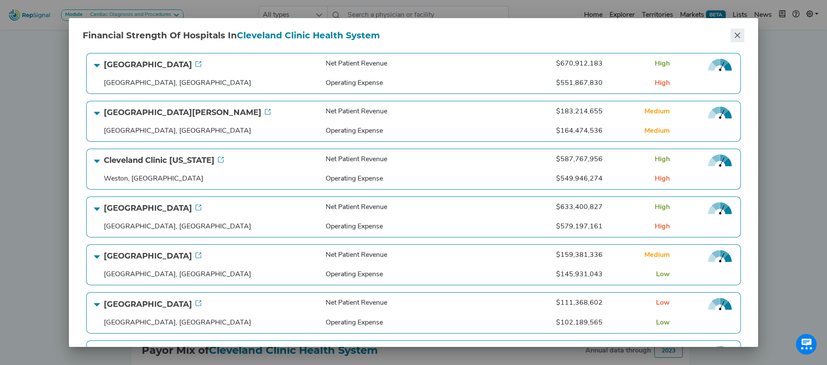
click at [739, 36] on icon "Close" at bounding box center [737, 35] width 7 height 7
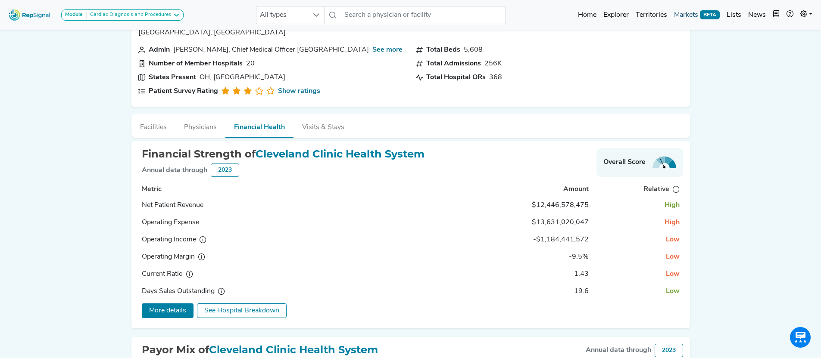
click at [693, 14] on link "Markets BETA" at bounding box center [696, 14] width 53 height 17
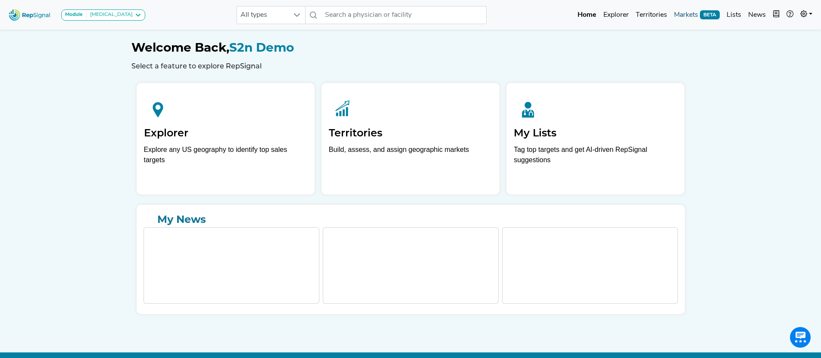
click at [695, 13] on link "Markets BETA" at bounding box center [696, 14] width 53 height 17
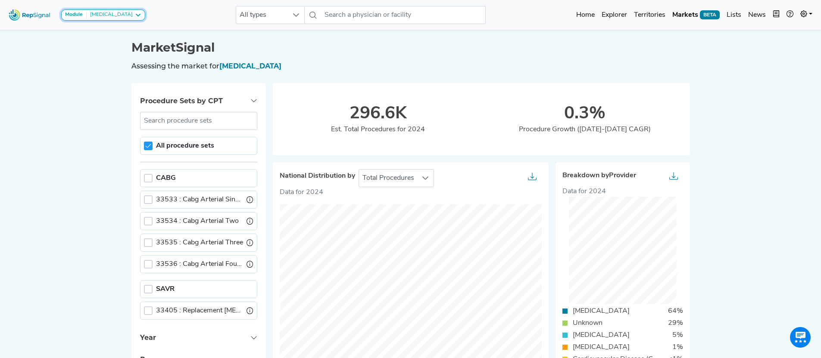
click at [127, 16] on div "[MEDICAL_DATA]" at bounding box center [110, 15] width 46 height 7
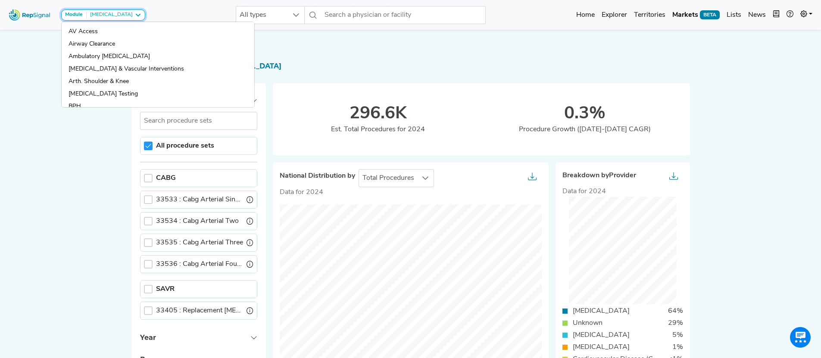
click at [127, 16] on div "Module [MEDICAL_DATA]" at bounding box center [103, 15] width 76 height 7
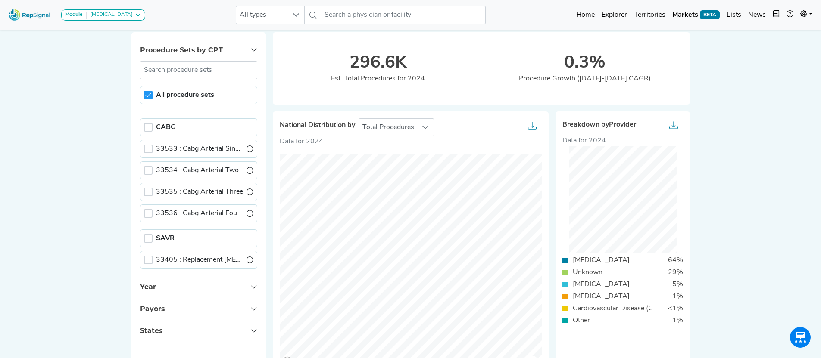
scroll to position [48, 0]
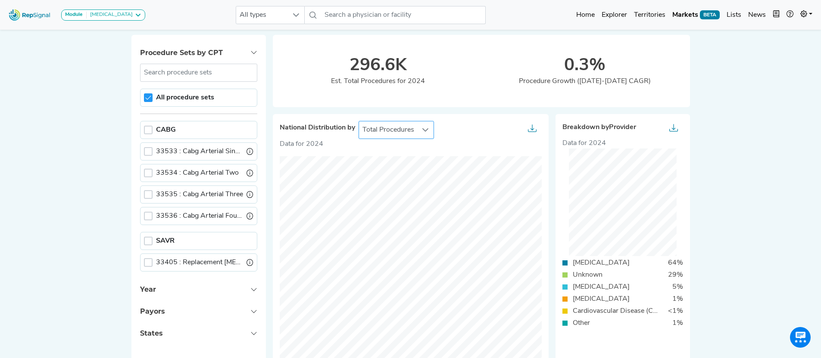
click at [416, 125] on span "Total Procedures" at bounding box center [388, 129] width 59 height 17
click at [400, 172] on li "Procedure Growth" at bounding box center [395, 168] width 75 height 17
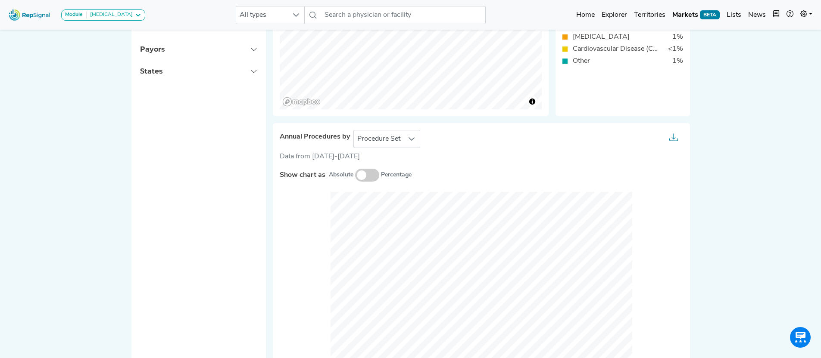
scroll to position [348, 6]
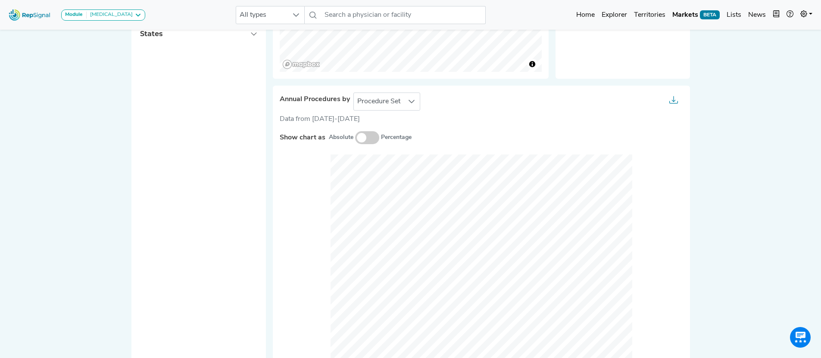
click at [398, 90] on div "Annual Procedures by Procedure Set Data from [DATE]-[DATE] Show chart as Absolu…" at bounding box center [481, 237] width 417 height 302
click at [404, 97] on div at bounding box center [412, 101] width 16 height 17
click at [387, 140] on li "Setting Of Care" at bounding box center [386, 139] width 67 height 17
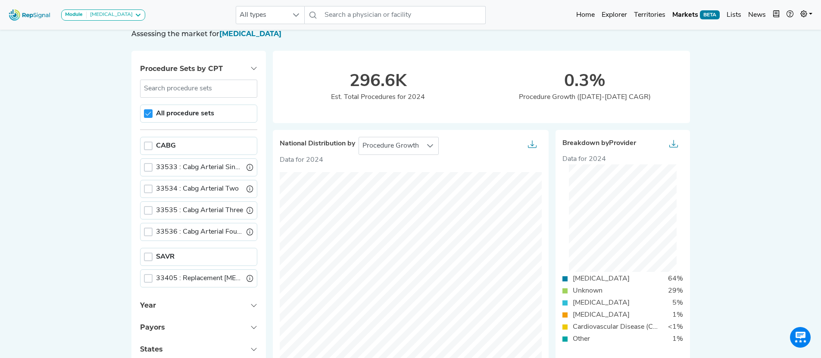
scroll to position [0, 6]
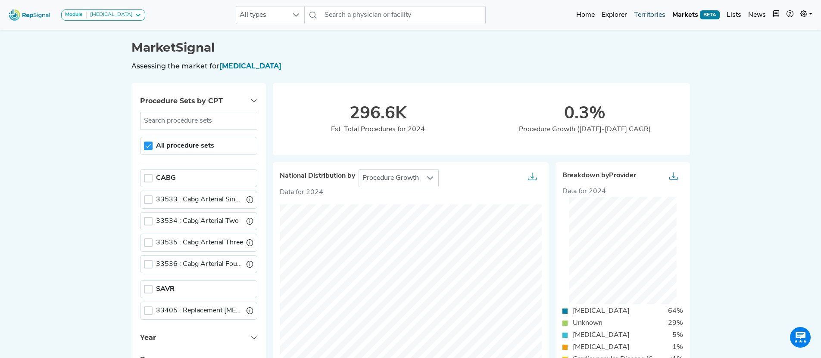
click at [654, 16] on link "Territories" at bounding box center [649, 14] width 38 height 17
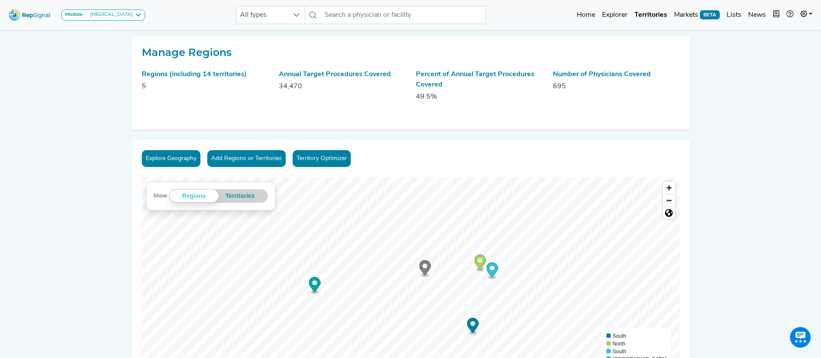
scroll to position [2, 6]
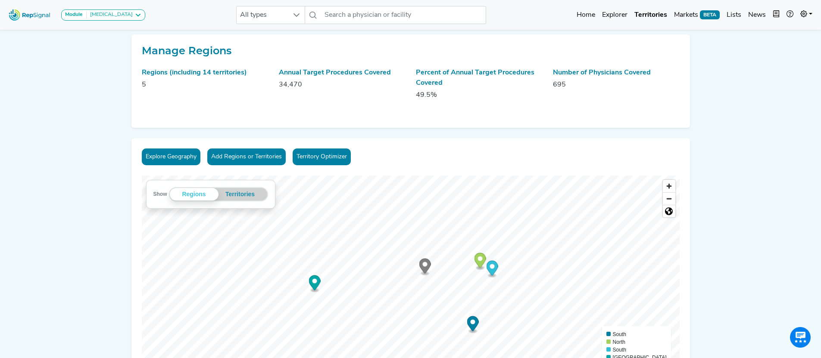
click at [315, 161] on link "Territory Optimizer" at bounding box center [321, 157] width 58 height 17
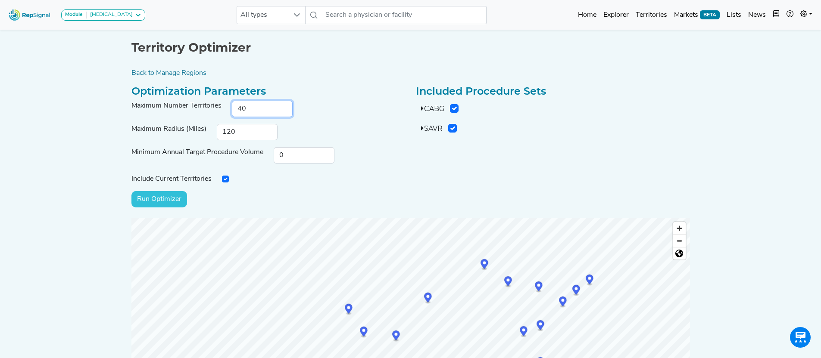
drag, startPoint x: 250, startPoint y: 112, endPoint x: 194, endPoint y: 110, distance: 56.5
click at [194, 110] on div "Maximum Number Territories 40" at bounding box center [268, 109] width 284 height 16
type input "10"
drag, startPoint x: 246, startPoint y: 135, endPoint x: 179, endPoint y: 133, distance: 67.2
click at [179, 133] on div "Maximum Radius (Miles) 120" at bounding box center [268, 132] width 284 height 16
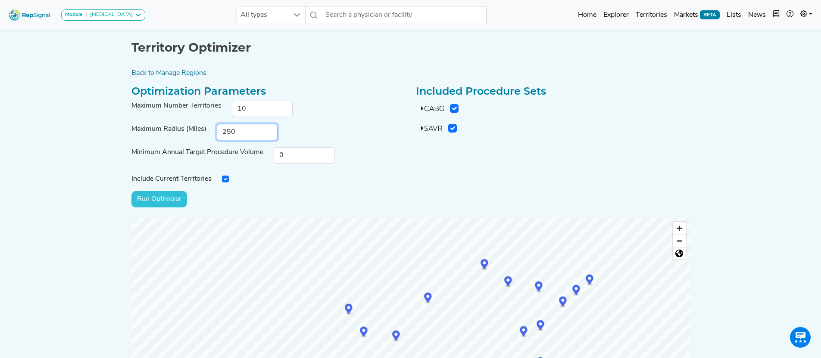
type input "250"
click at [164, 200] on input "Run Optimizer" at bounding box center [159, 199] width 56 height 16
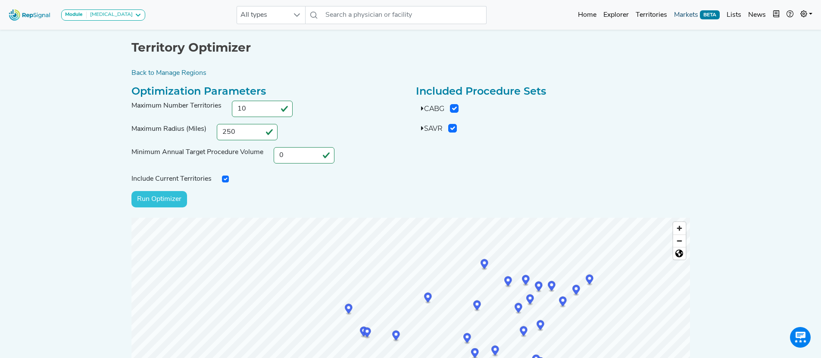
click at [690, 13] on link "Markets BETA" at bounding box center [696, 14] width 53 height 17
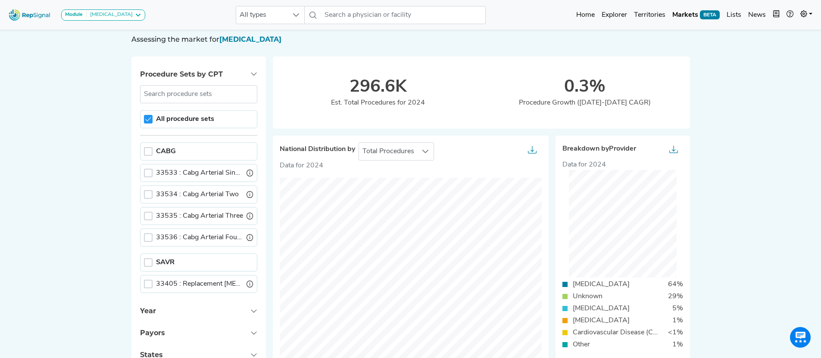
scroll to position [28, 6]
click at [736, 16] on link "Lists" at bounding box center [734, 14] width 22 height 17
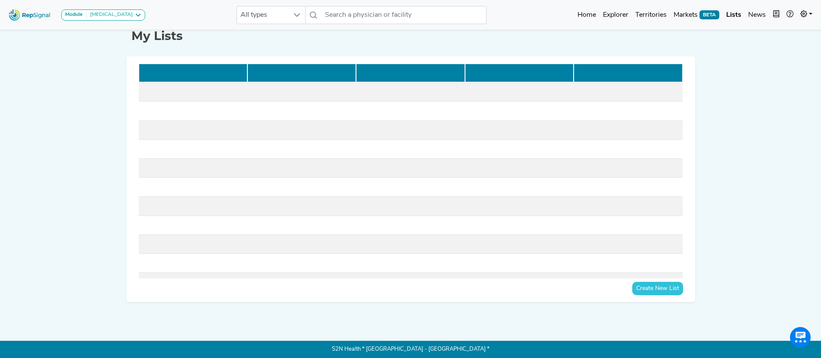
scroll to position [0, 6]
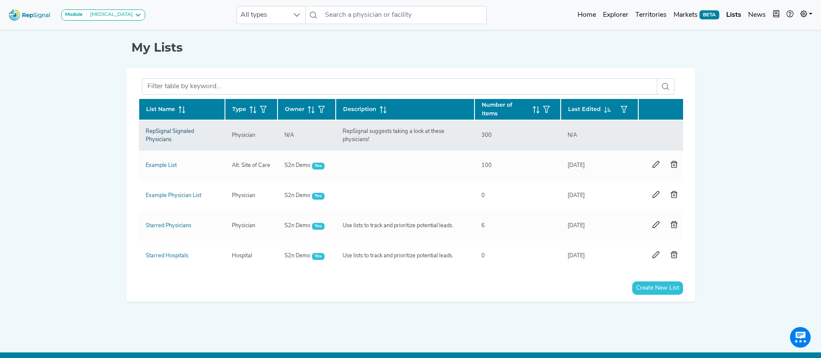
click at [160, 136] on link "RepSignal Signaled Physicians" at bounding box center [170, 136] width 48 height 14
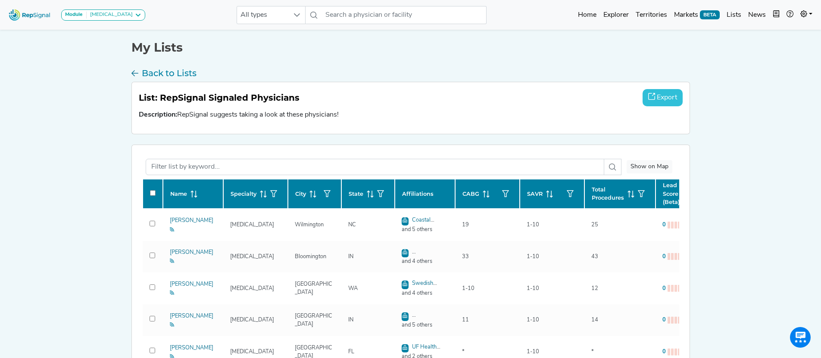
checkbox input "false"
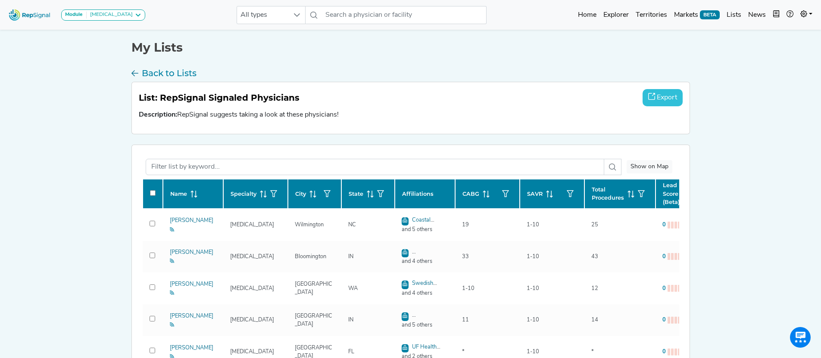
checkbox input "false"
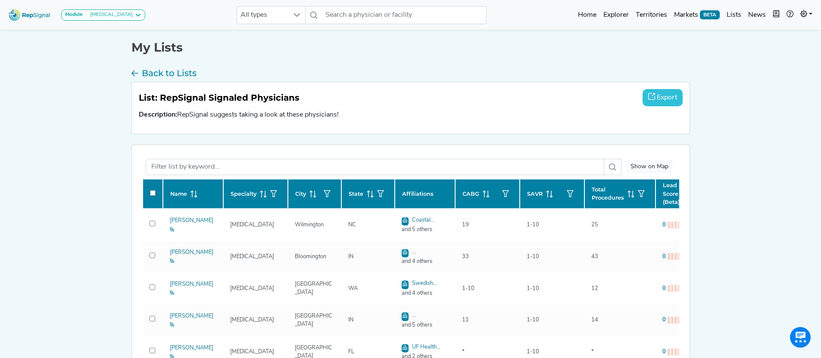
checkbox input "false"
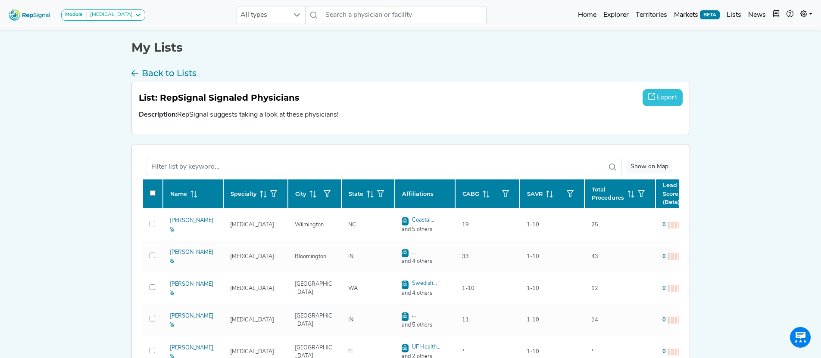
checkbox input "false"
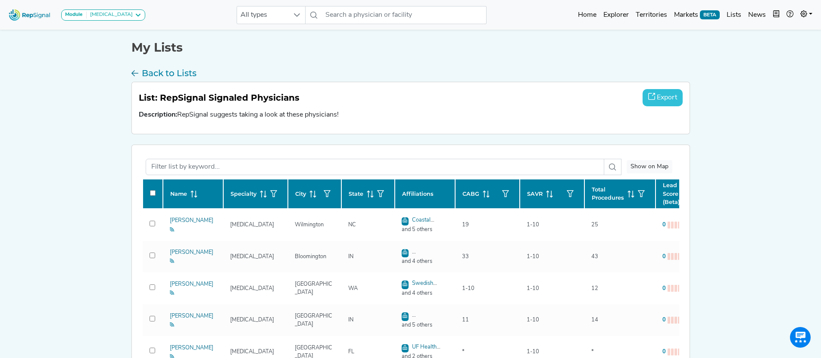
checkbox input "false"
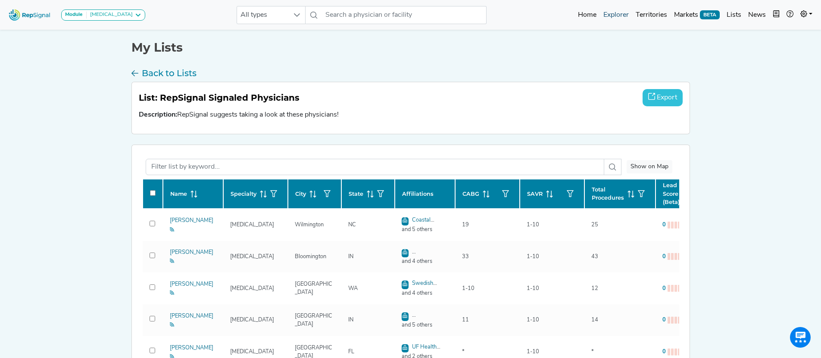
click at [619, 17] on link "Explorer" at bounding box center [616, 14] width 32 height 17
